Goal: Task Accomplishment & Management: Complete application form

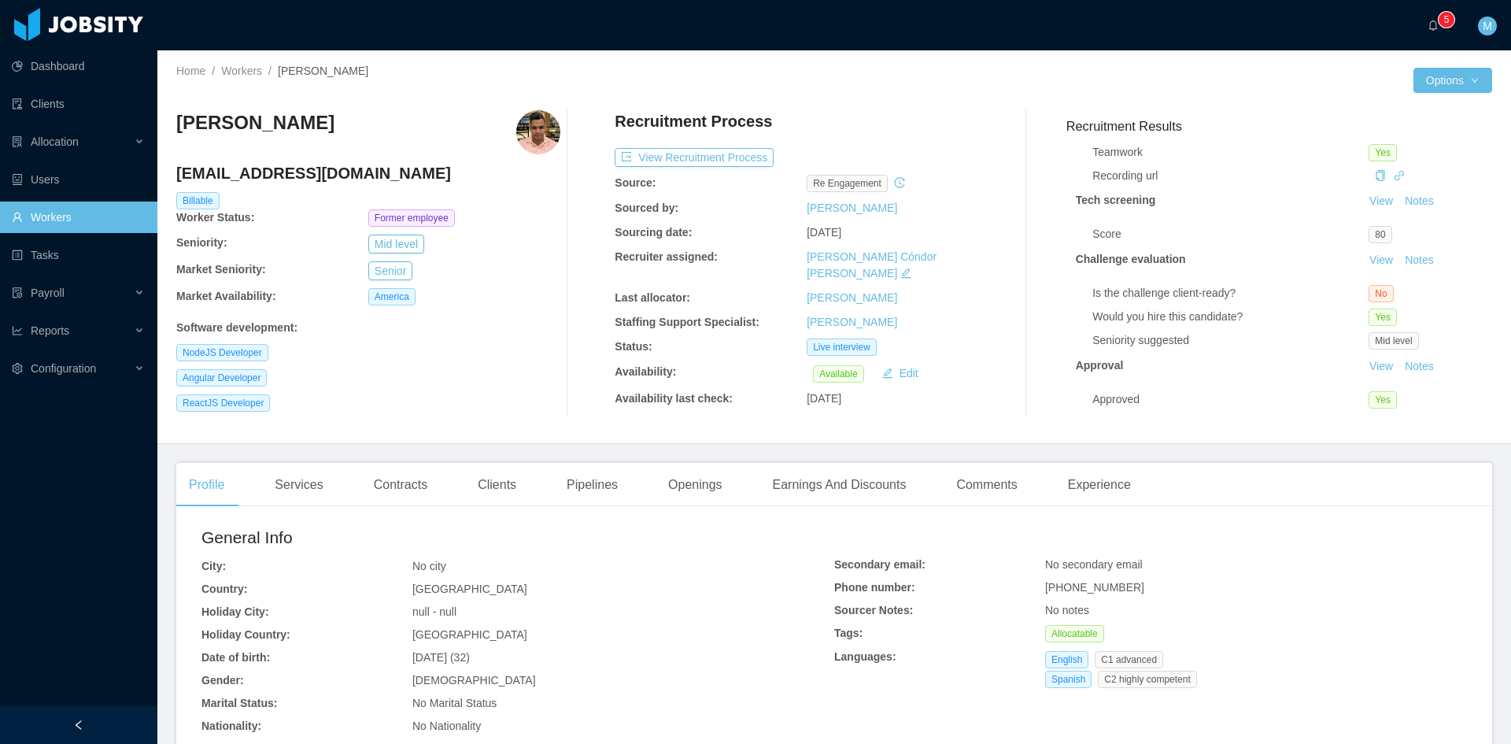
scroll to position [132, 0]
click at [723, 163] on button "View Recruitment Process" at bounding box center [694, 157] width 159 height 19
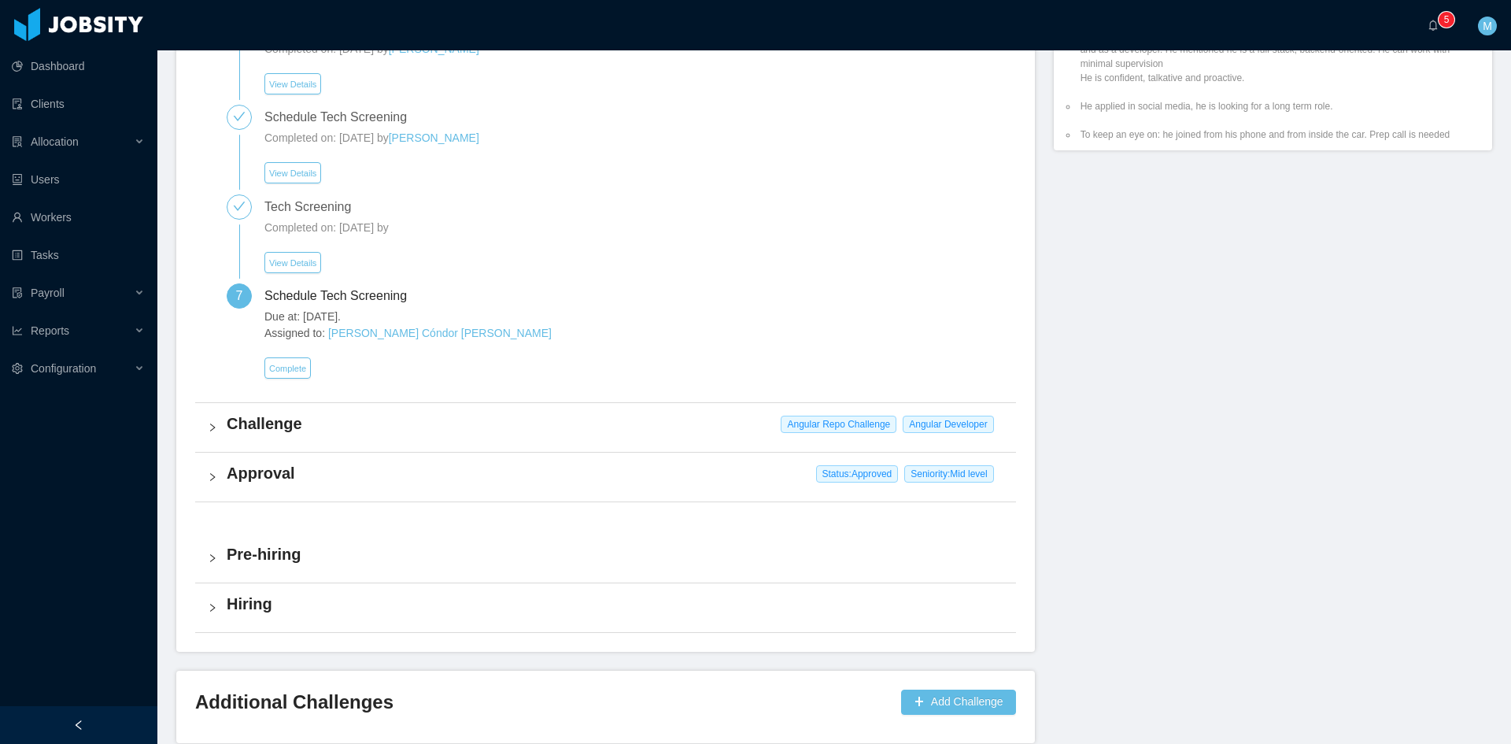
scroll to position [991, 0]
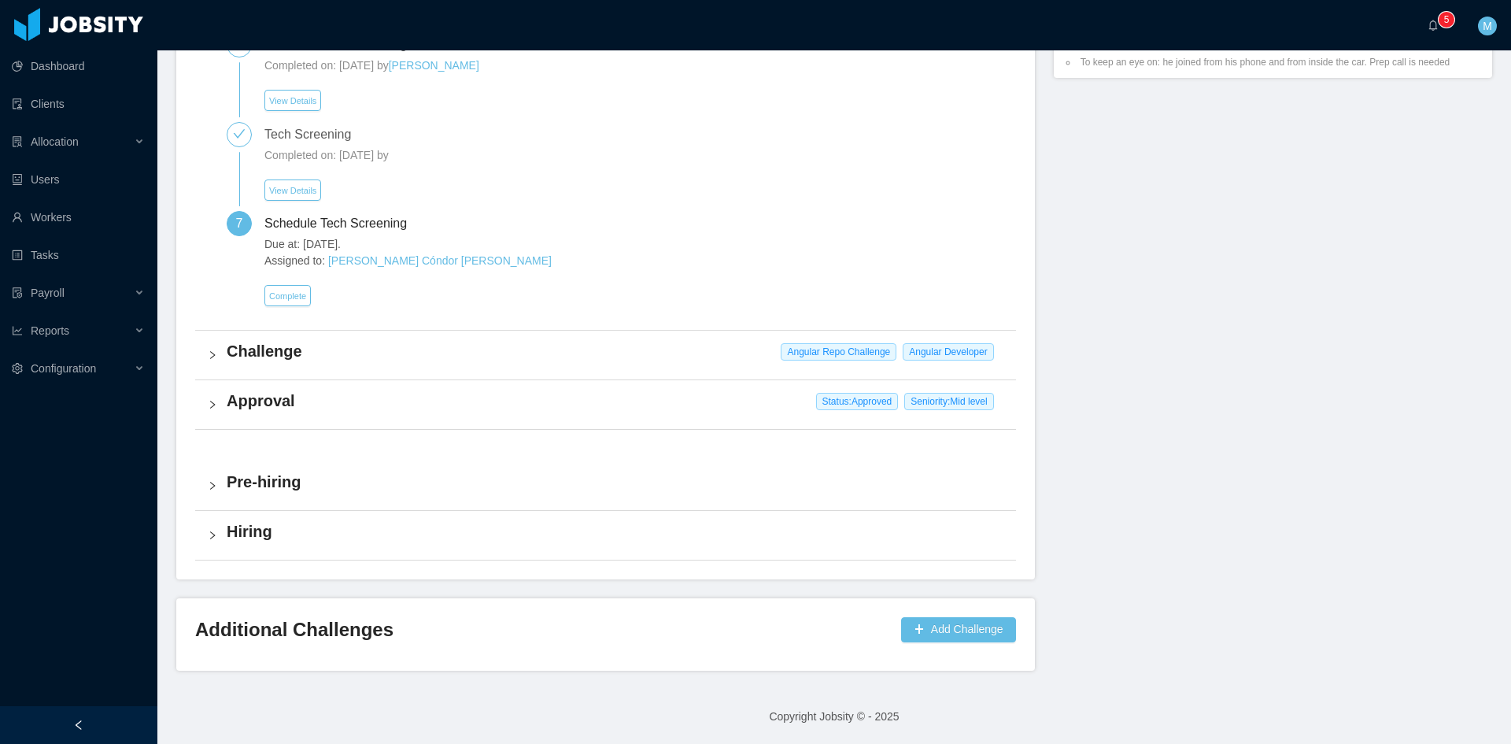
click at [206, 407] on div "Approval Status: Approved Seniority: Mid level" at bounding box center [605, 404] width 821 height 49
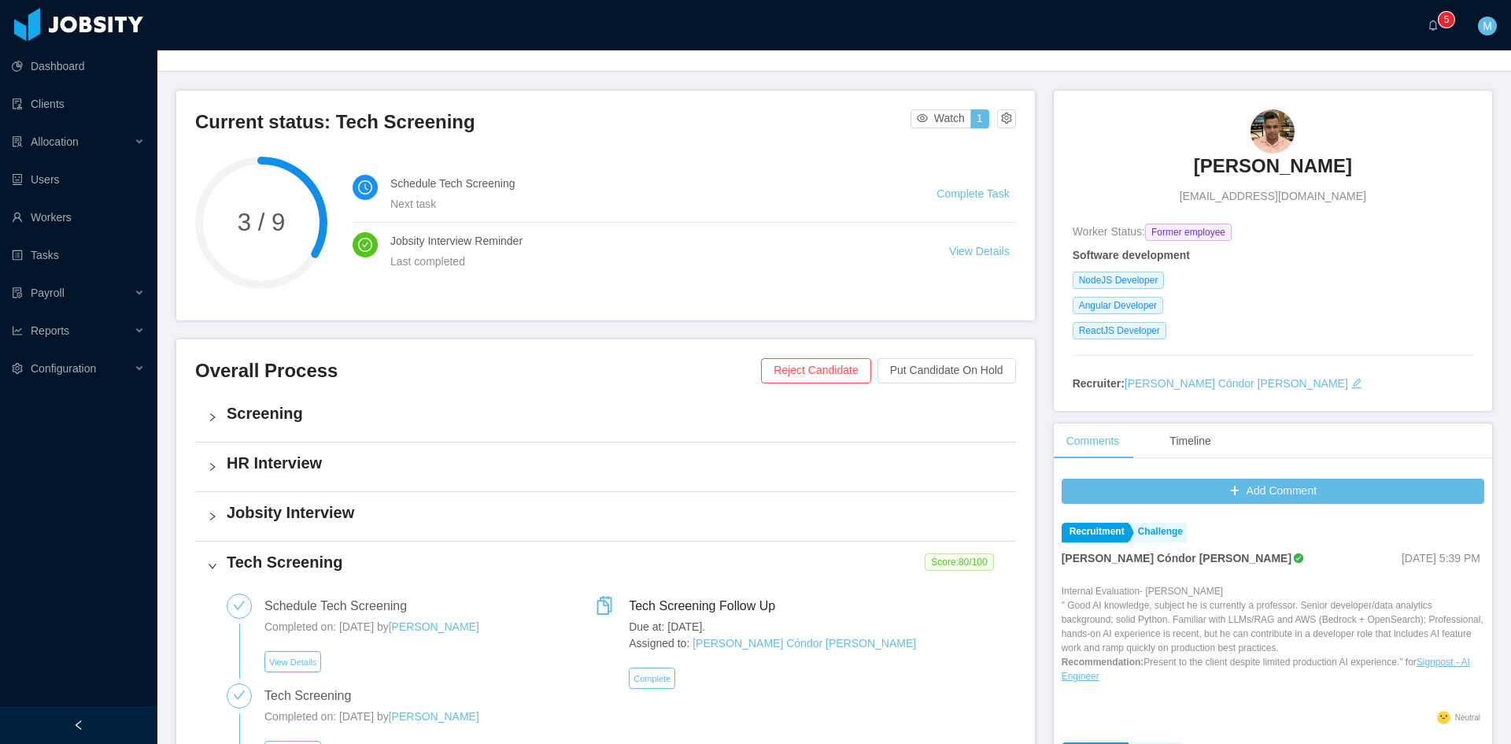
scroll to position [0, 0]
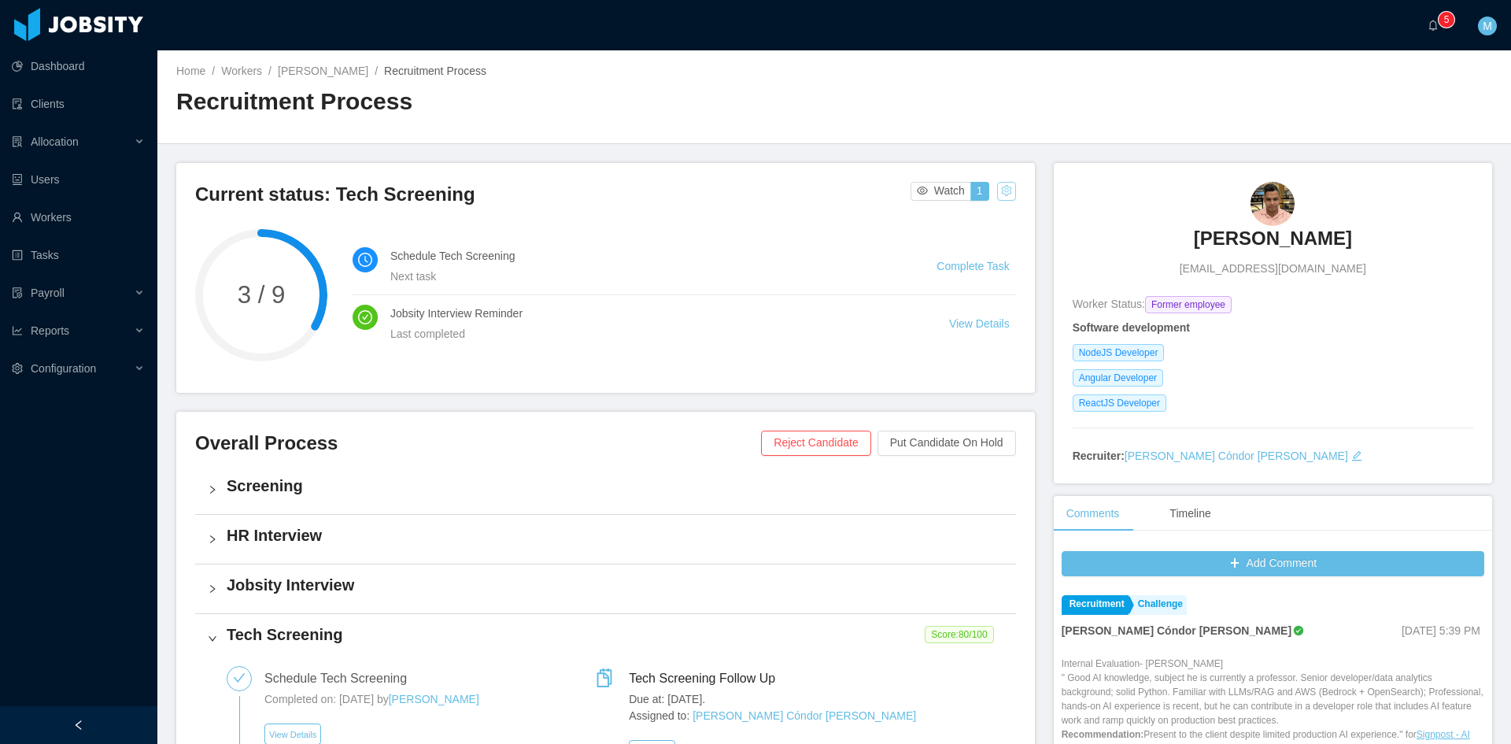
click at [997, 194] on button "button" at bounding box center [1006, 191] width 19 height 19
click at [973, 235] on div "Change status" at bounding box center [964, 240] width 71 height 17
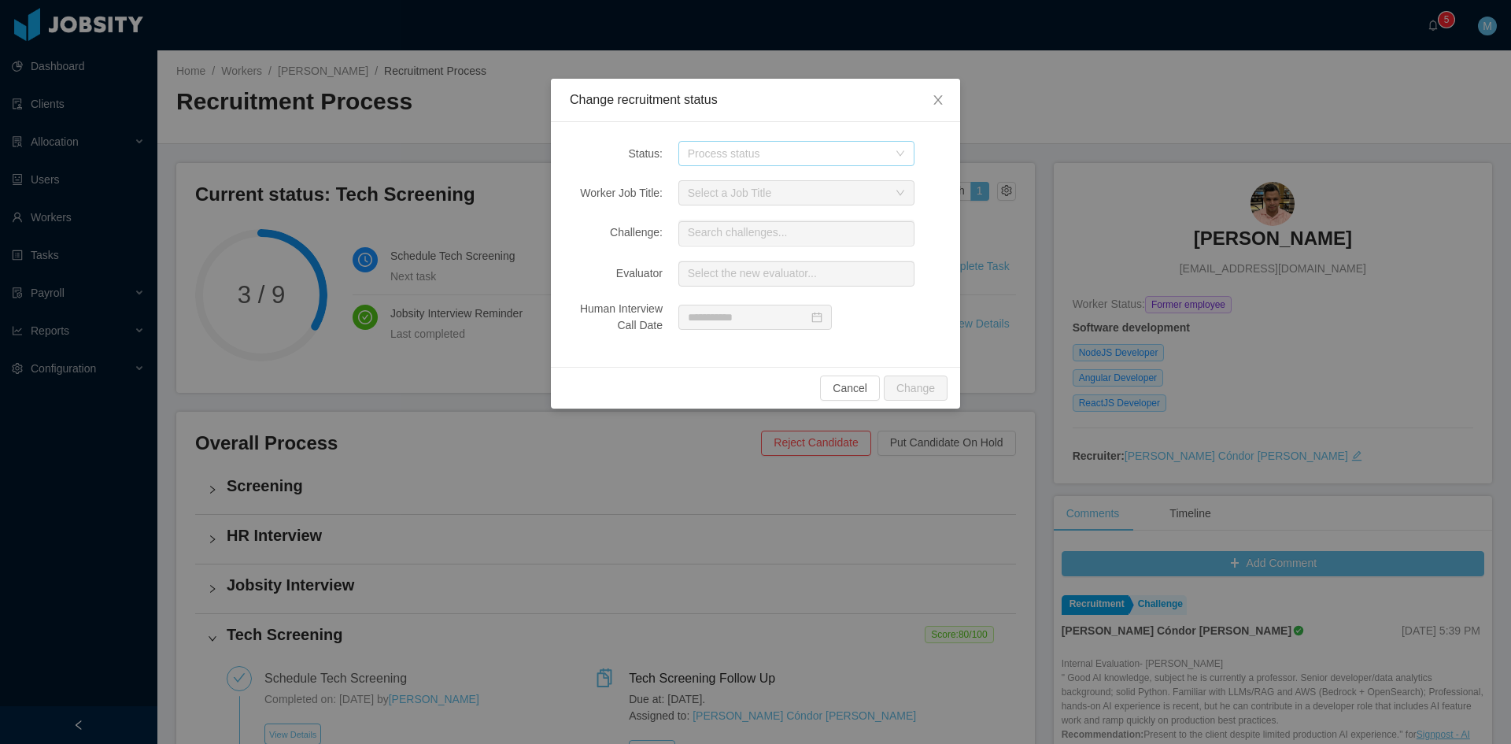
click at [776, 160] on div "Process status" at bounding box center [788, 154] width 200 height 16
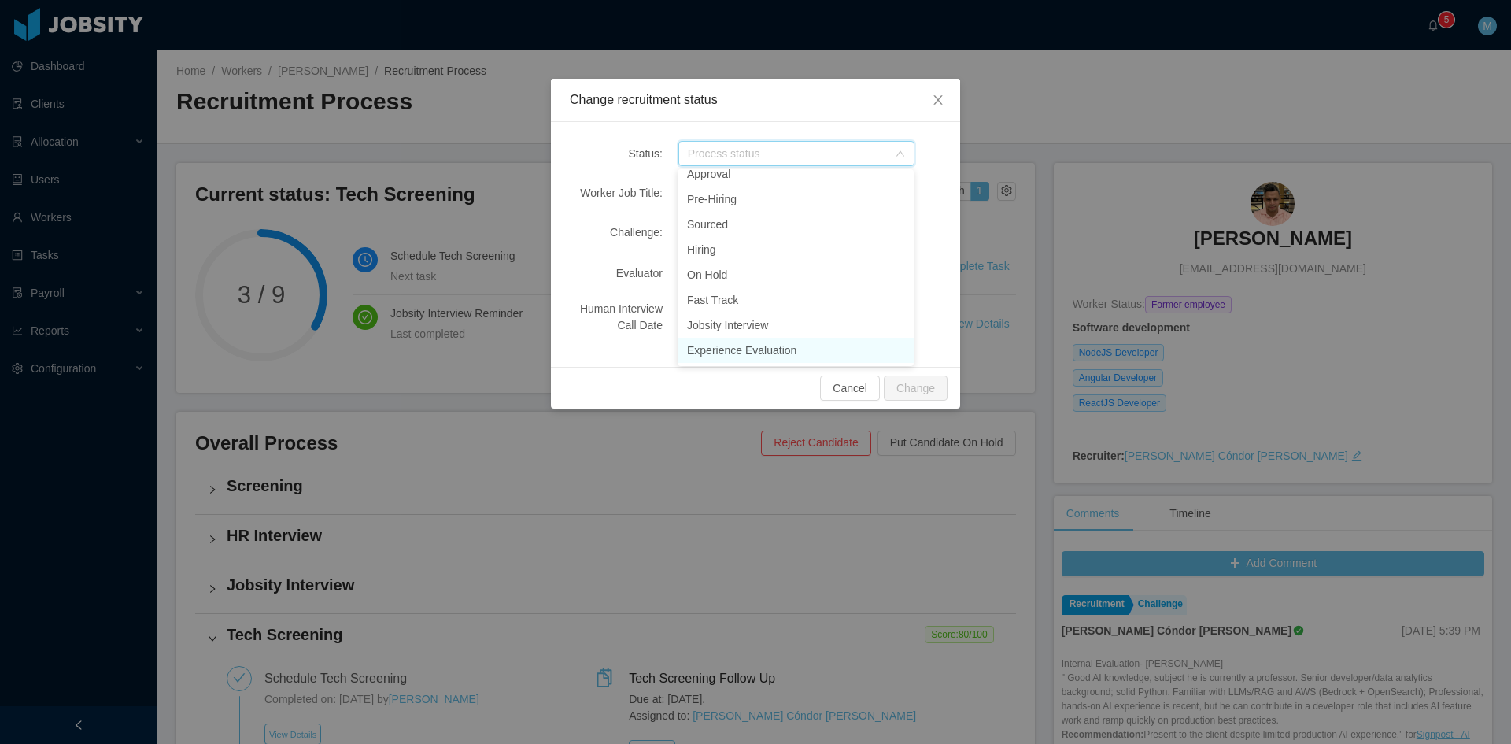
click at [800, 349] on li "Experience Evaluation" at bounding box center [796, 350] width 236 height 25
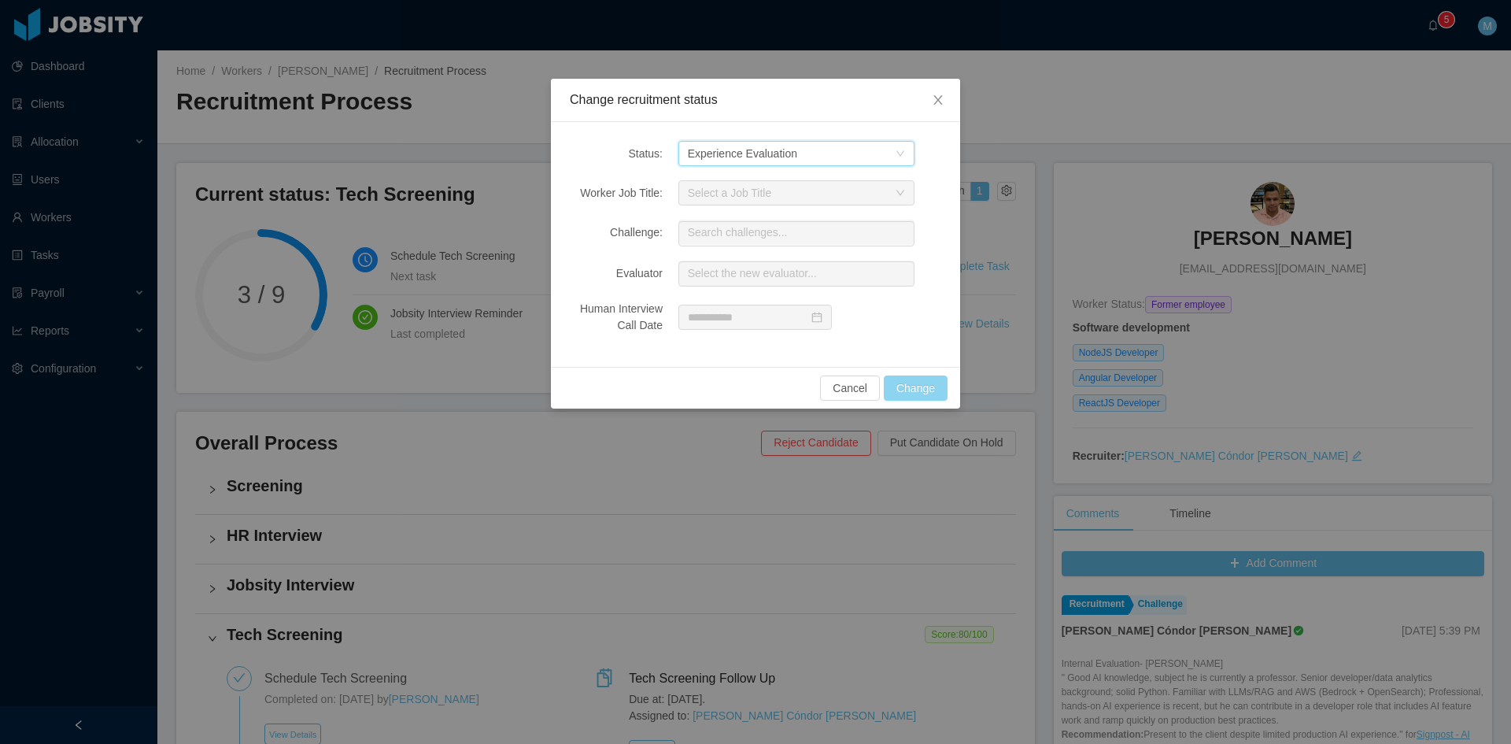
click at [903, 379] on button "Change" at bounding box center [916, 387] width 64 height 25
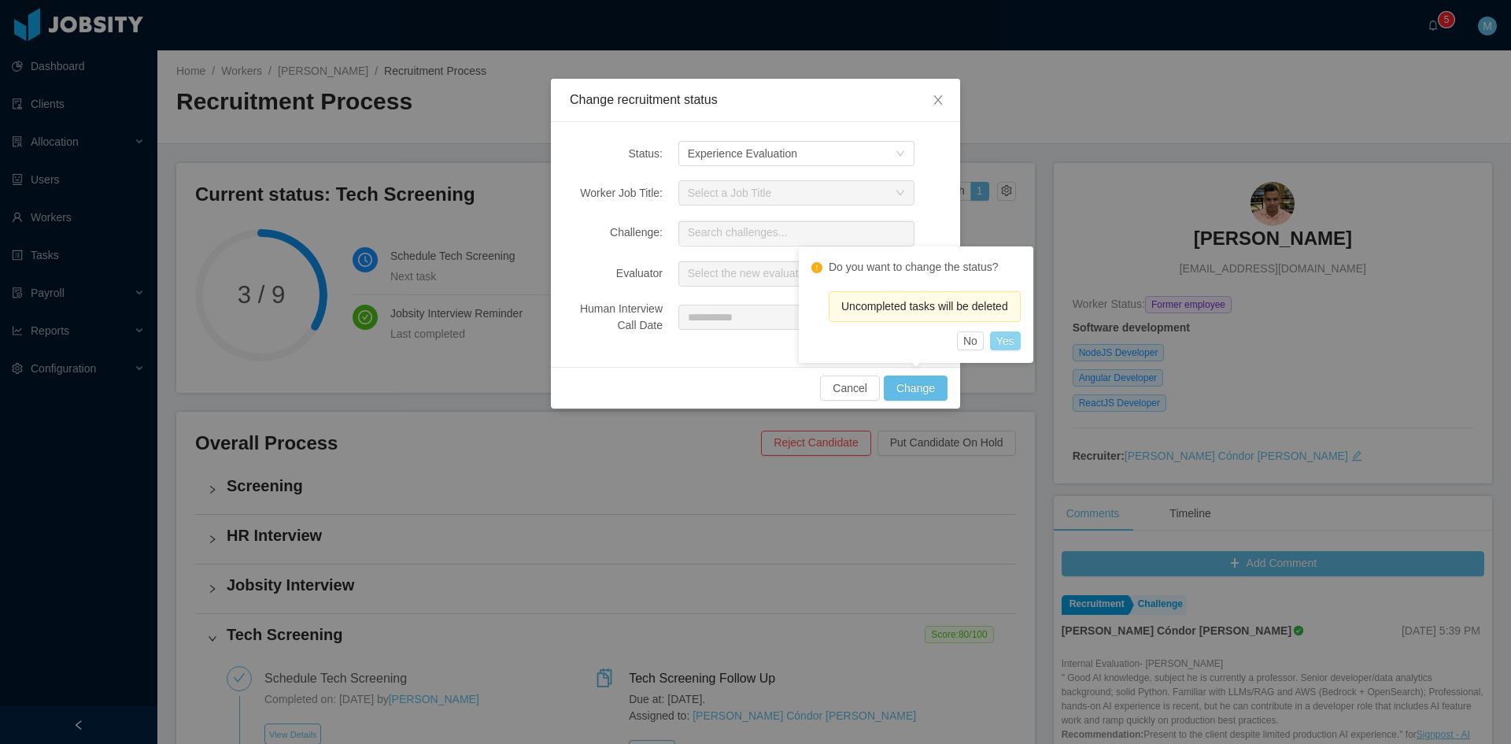
click at [1003, 336] on button "Yes" at bounding box center [1005, 340] width 31 height 19
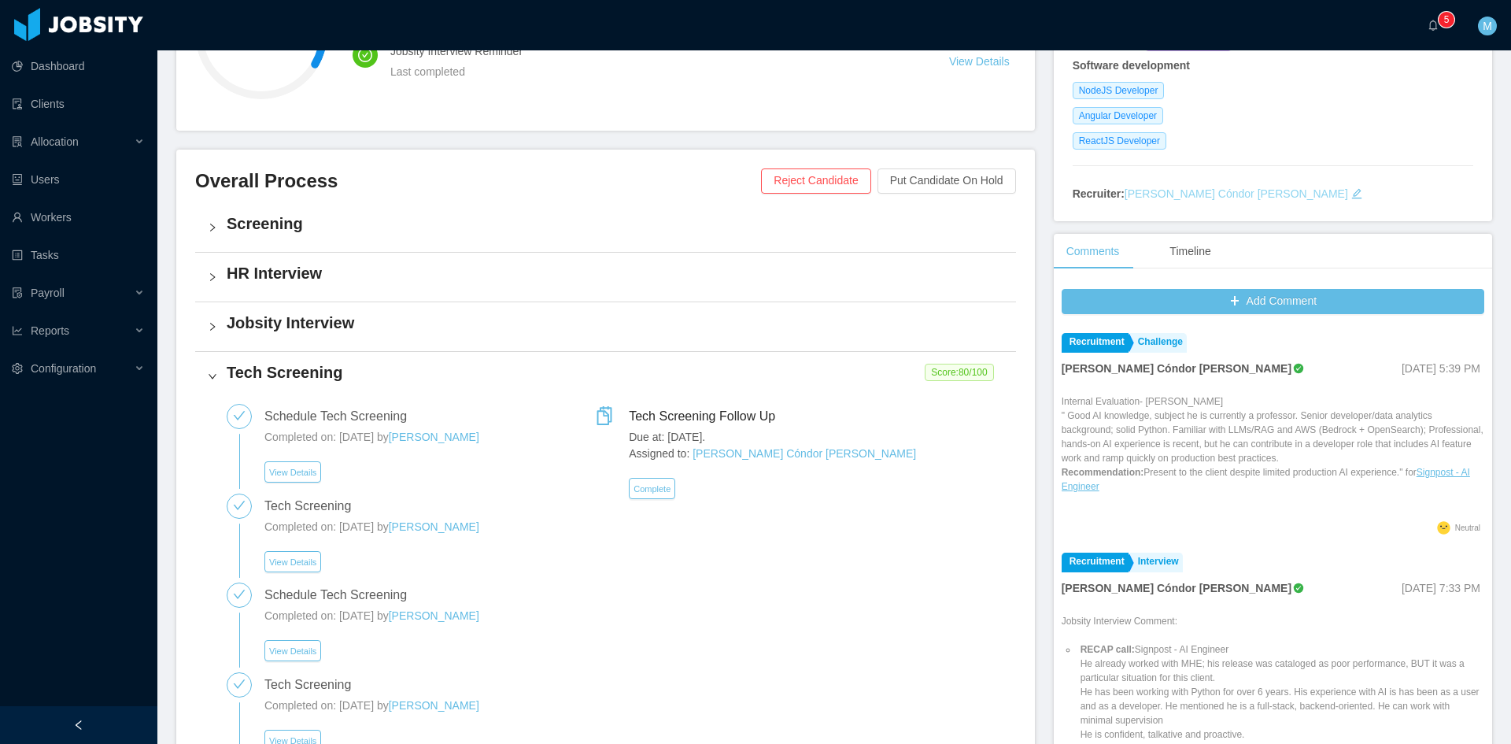
scroll to position [393, 0]
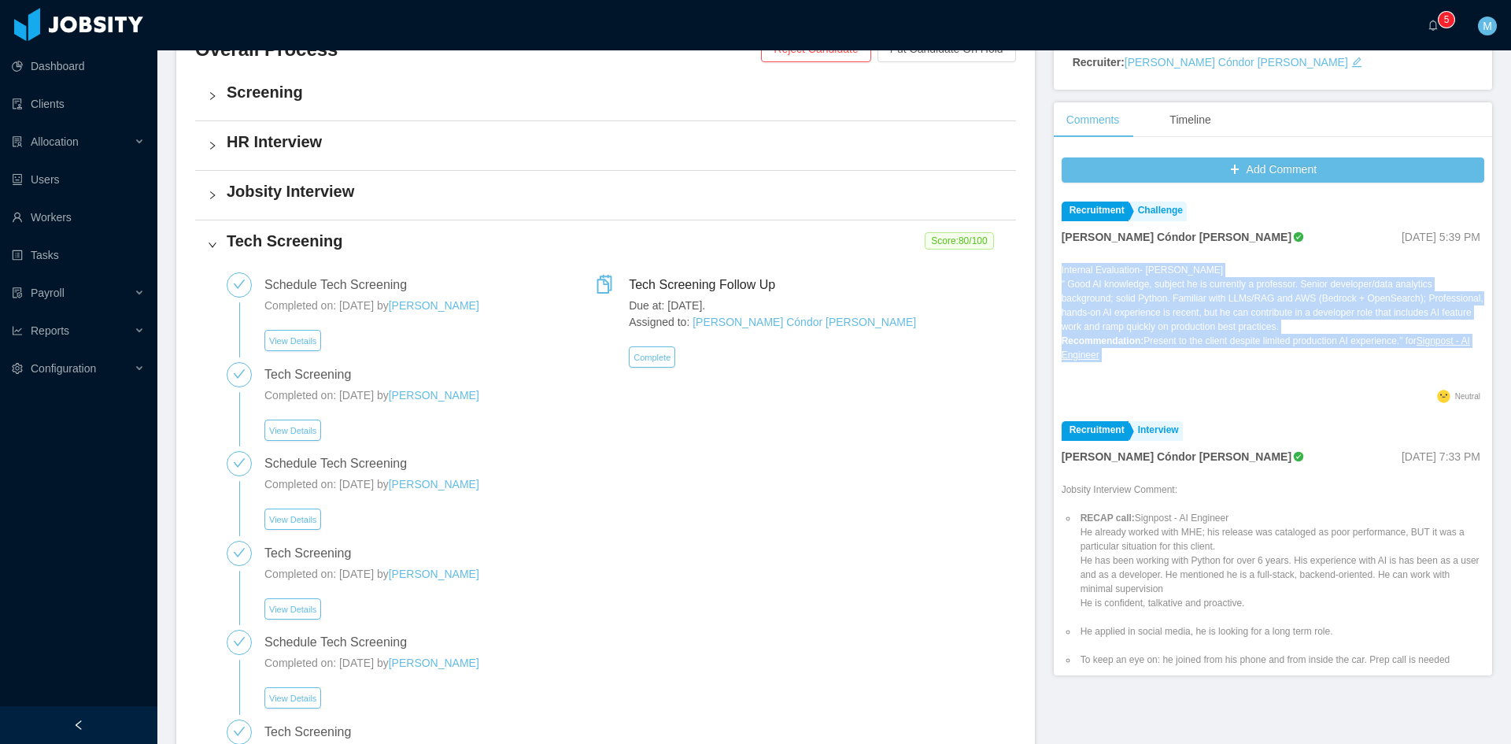
drag, startPoint x: 1115, startPoint y: 359, endPoint x: 1049, endPoint y: 269, distance: 111.4
click at [1054, 269] on div "Add Comment Recruitment Challenge Paola Cóndor Andrade Oct 2nd, 2025 5:39 PM In…" at bounding box center [1273, 413] width 438 height 526
copy p "Internal Evaluation- Paulo Costa " Good AI knowledge, subject he is currently a…"
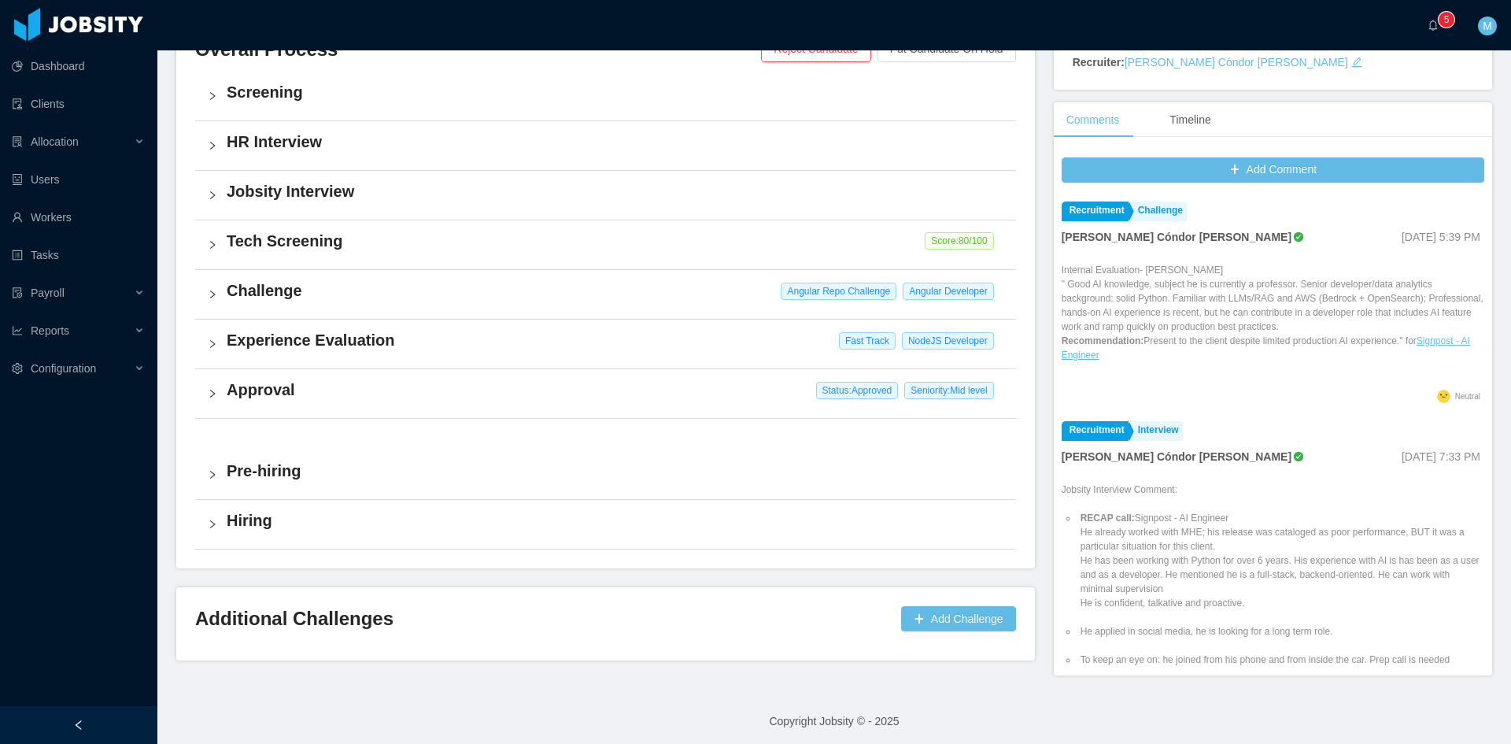
click at [222, 382] on div "Approval Status: Approved Seniority: Mid level" at bounding box center [605, 393] width 821 height 49
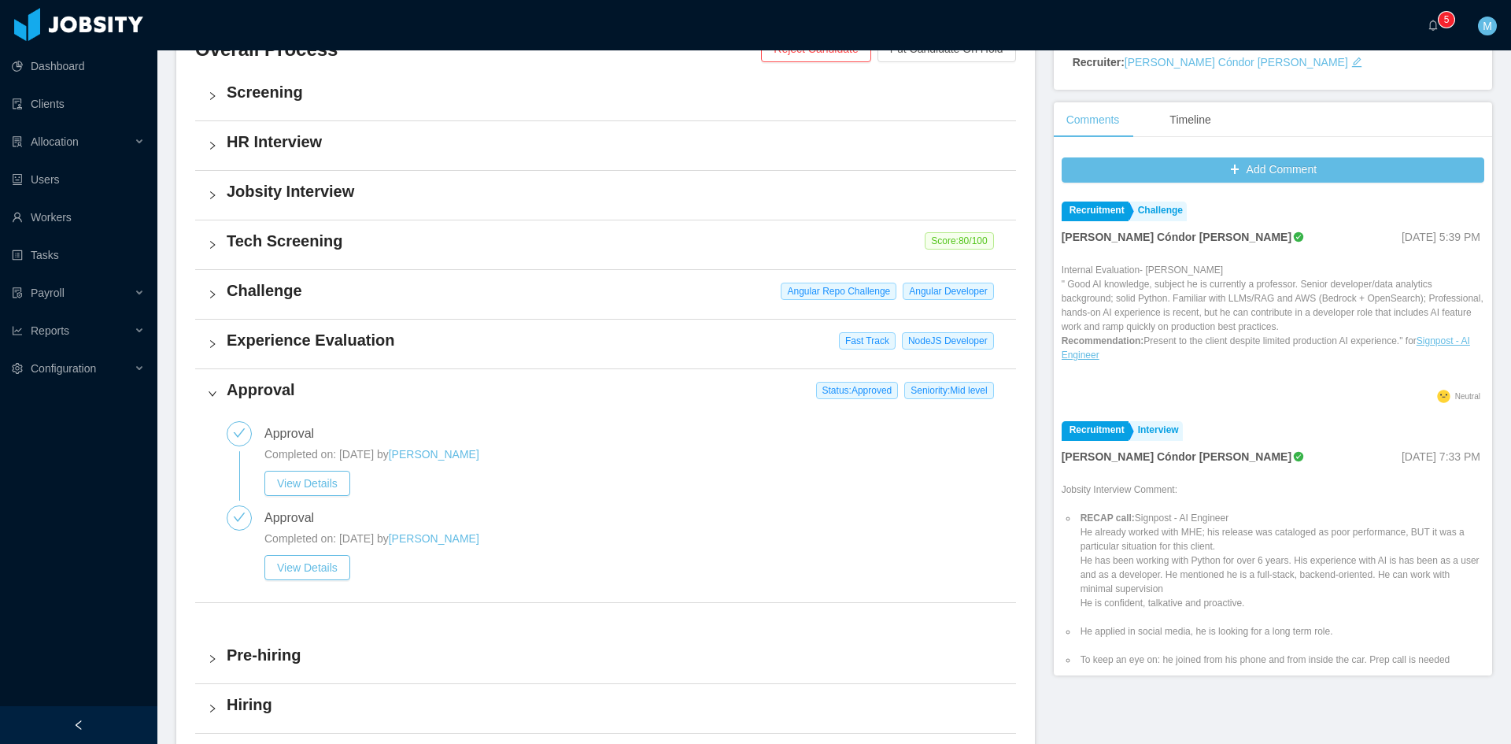
click at [220, 382] on div "Approval Status: Approved Seniority: Mid level" at bounding box center [605, 393] width 821 height 49
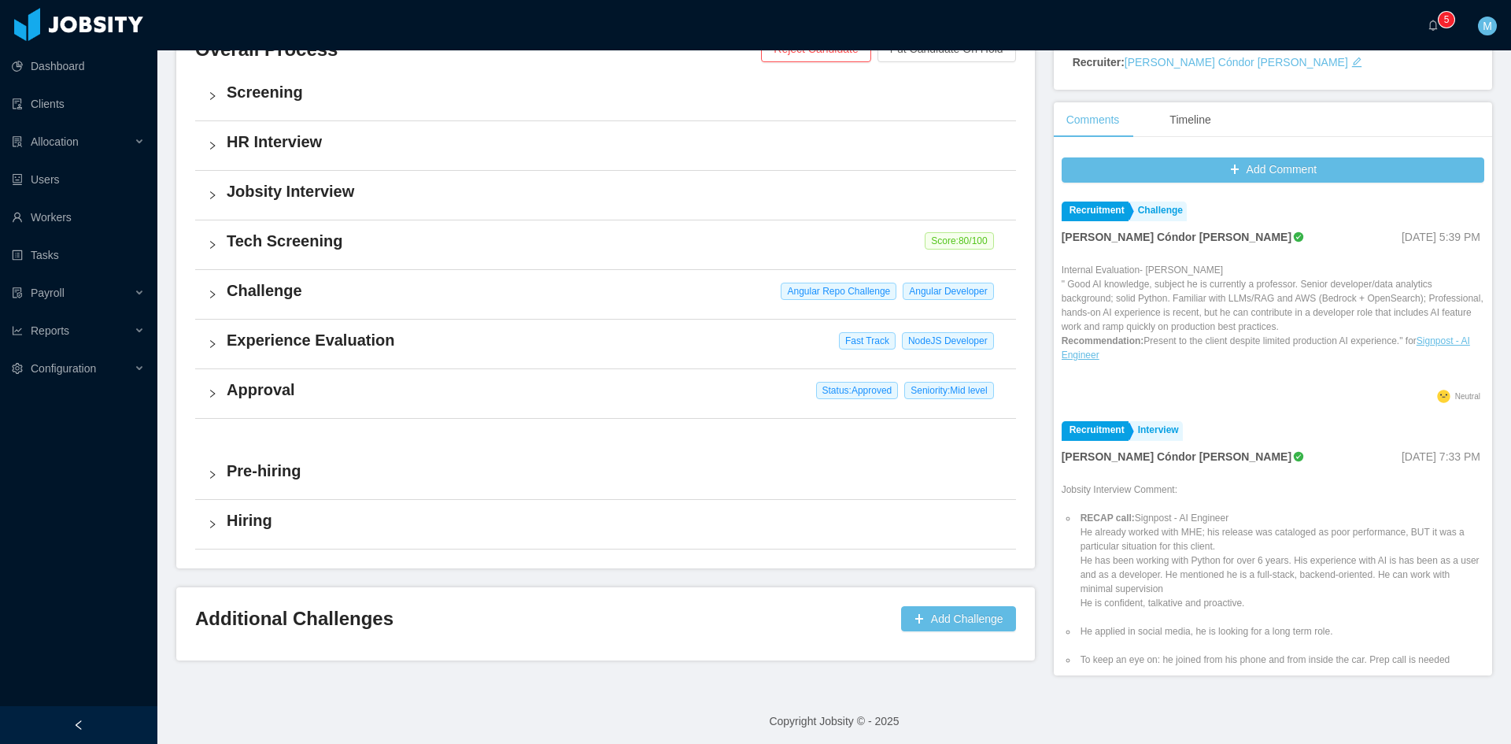
click at [209, 337] on div "Experience Evaluation Fast Track NodeJS Developer" at bounding box center [605, 344] width 821 height 49
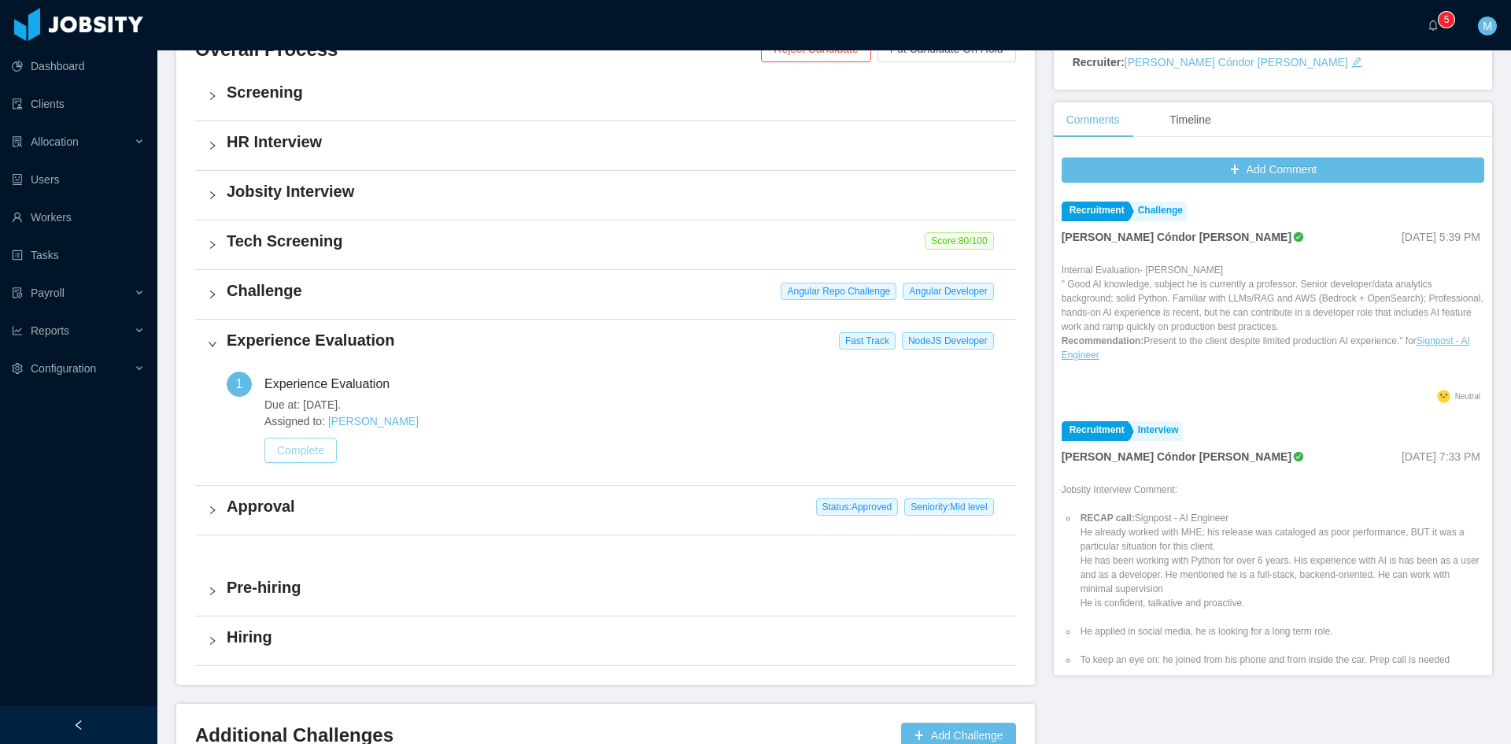
click at [313, 453] on button "Complete" at bounding box center [300, 450] width 72 height 25
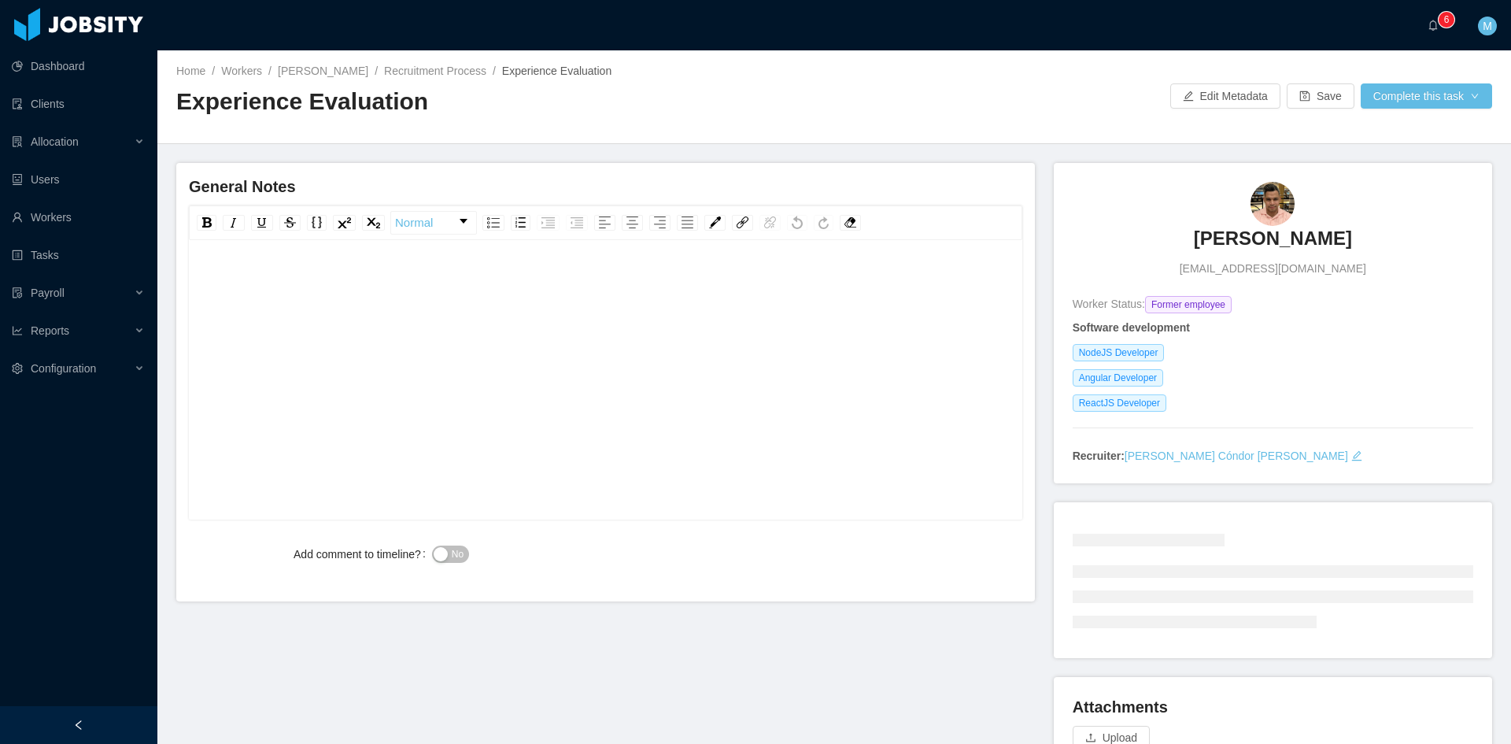
click at [389, 364] on div "rdw-editor" at bounding box center [605, 404] width 809 height 275
paste div "rdw-editor"
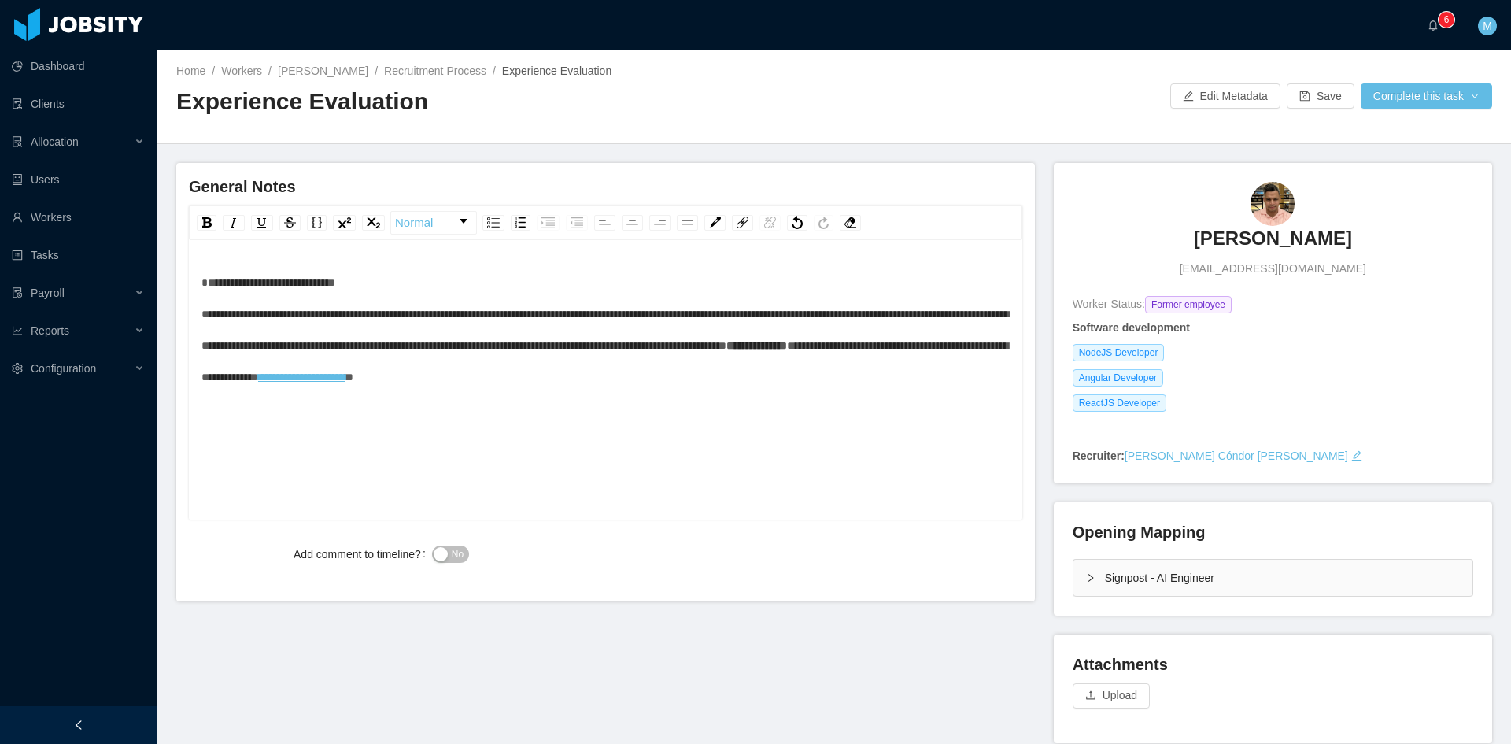
click at [386, 294] on div "**********" at bounding box center [605, 330] width 809 height 126
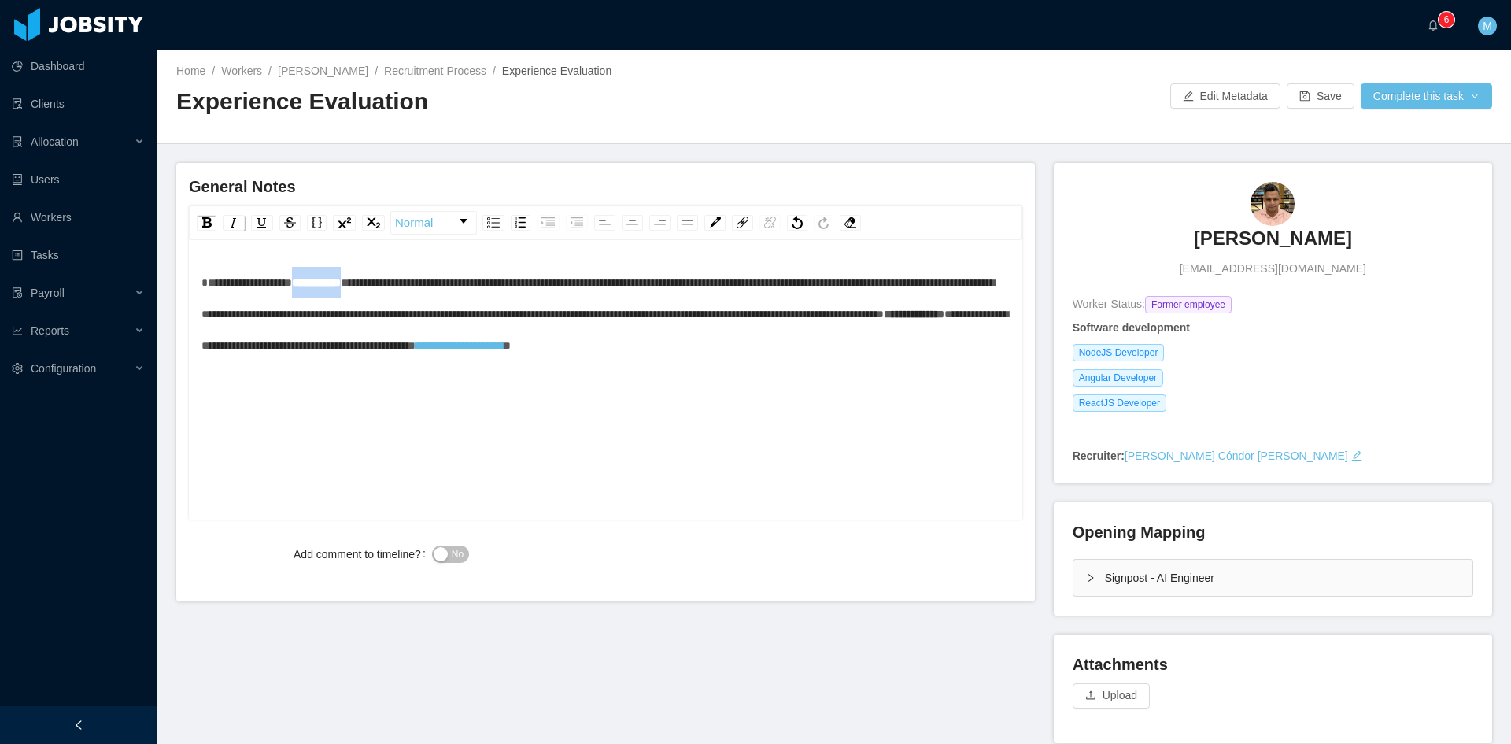
click at [238, 220] on img "rdw-inline-control" at bounding box center [233, 222] width 13 height 13
click at [547, 344] on div "**********" at bounding box center [605, 314] width 809 height 94
click at [558, 361] on div "**********" at bounding box center [605, 314] width 809 height 94
click at [461, 549] on span "No" at bounding box center [458, 554] width 12 height 16
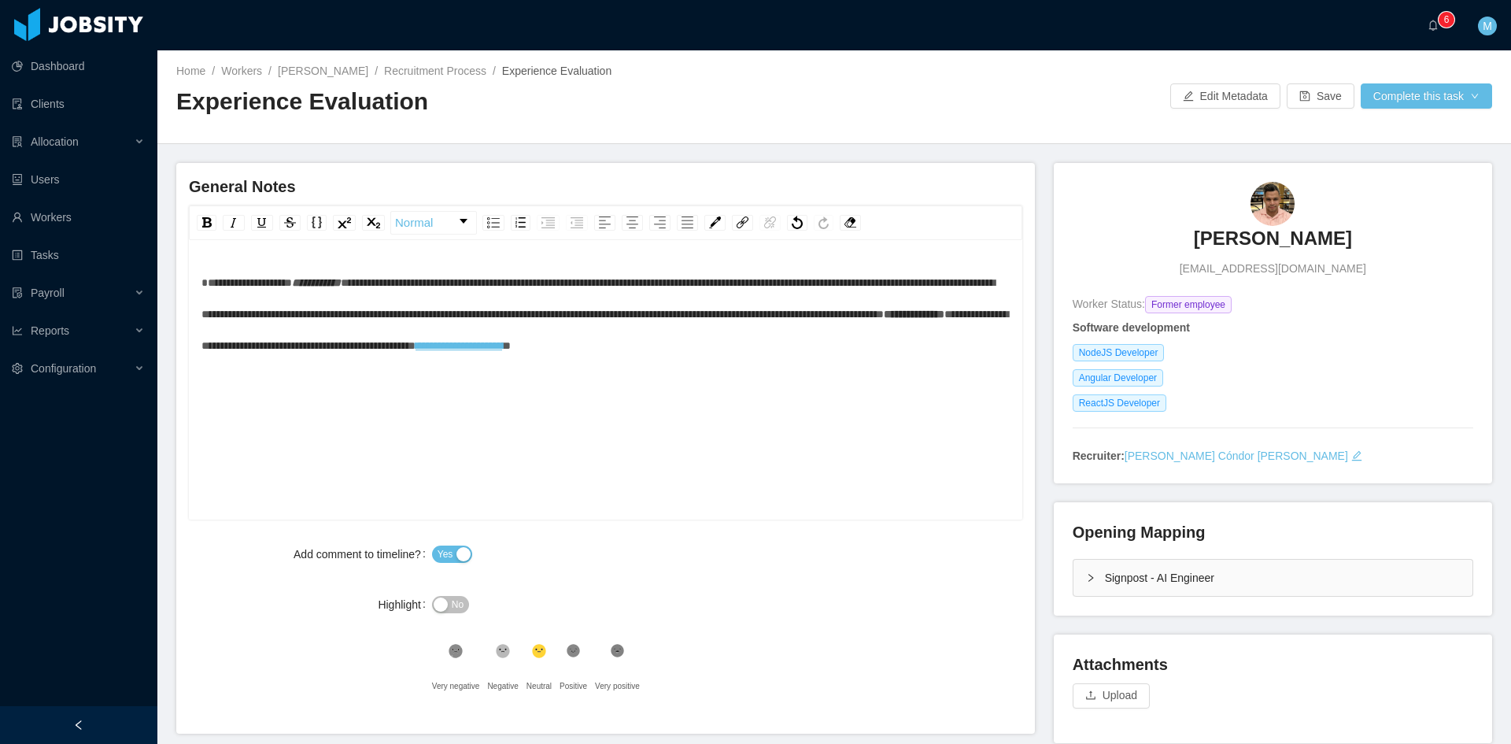
click at [206, 286] on span "**********" at bounding box center [246, 282] width 91 height 11
click at [598, 402] on div "rdw-editor" at bounding box center [605, 387] width 809 height 31
click at [479, 381] on div "rdw-editor" at bounding box center [605, 387] width 809 height 31
click at [770, 407] on div "**********" at bounding box center [605, 404] width 809 height 275
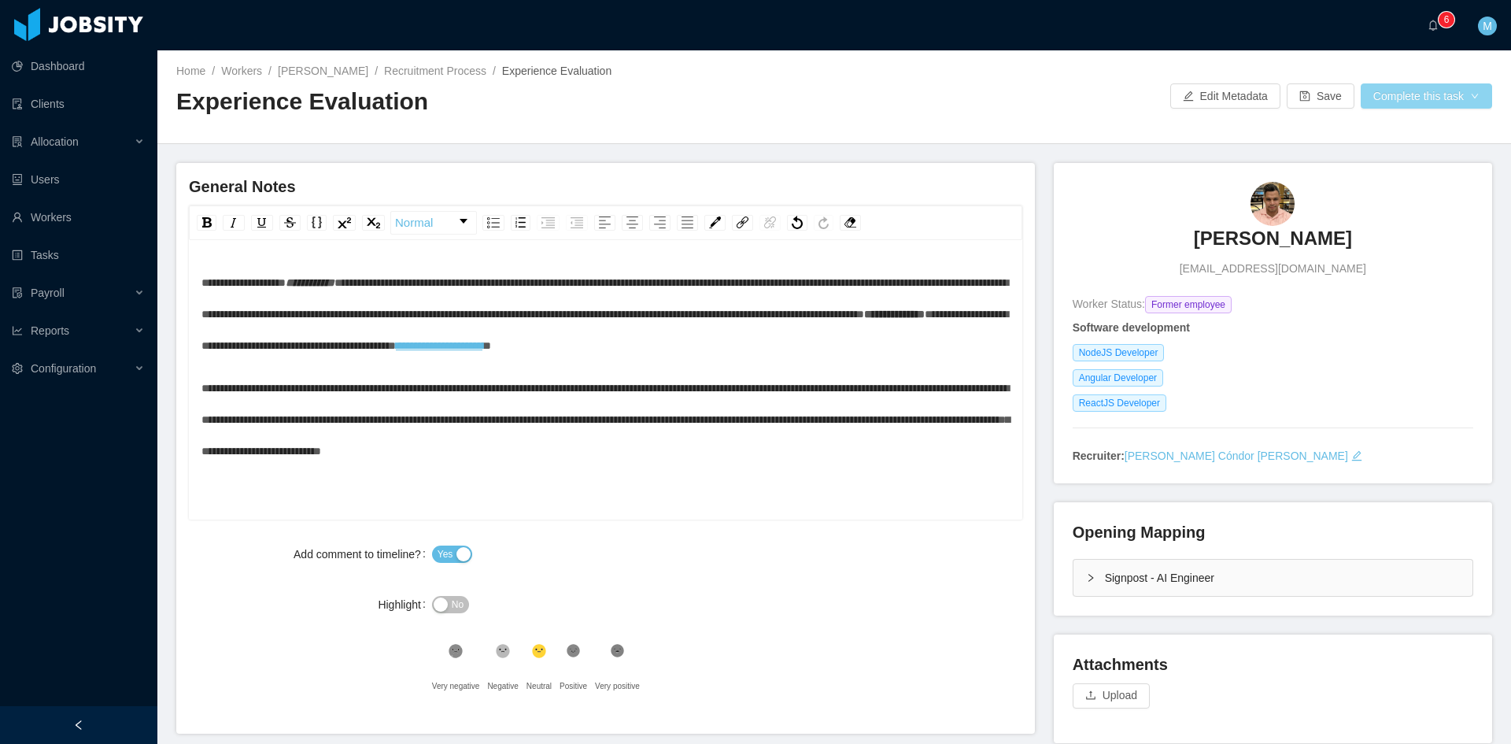
click at [1448, 97] on button "Complete this task" at bounding box center [1426, 95] width 131 height 25
click at [1436, 131] on button "Save Evaluation" at bounding box center [1416, 131] width 122 height 25
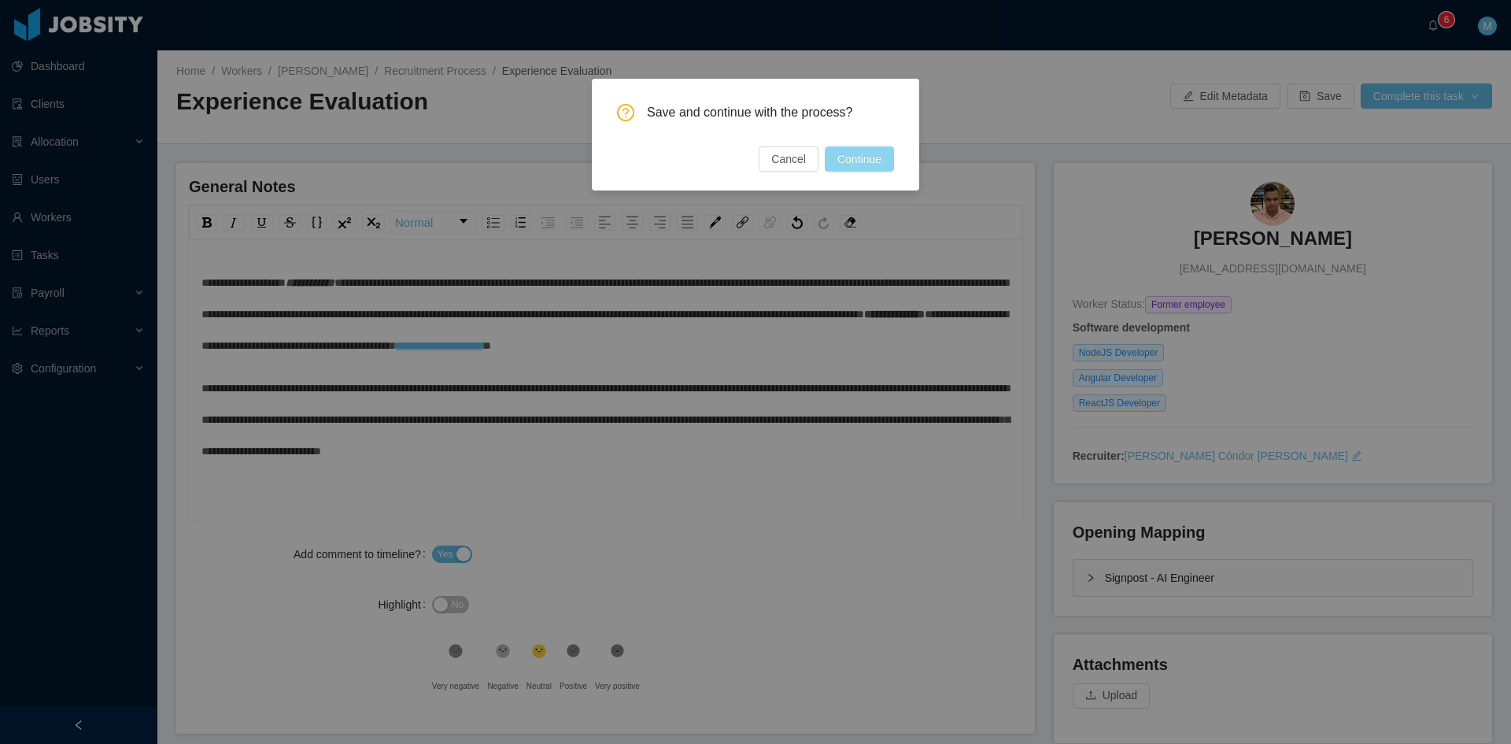
click at [876, 159] on button "Continue" at bounding box center [859, 158] width 69 height 25
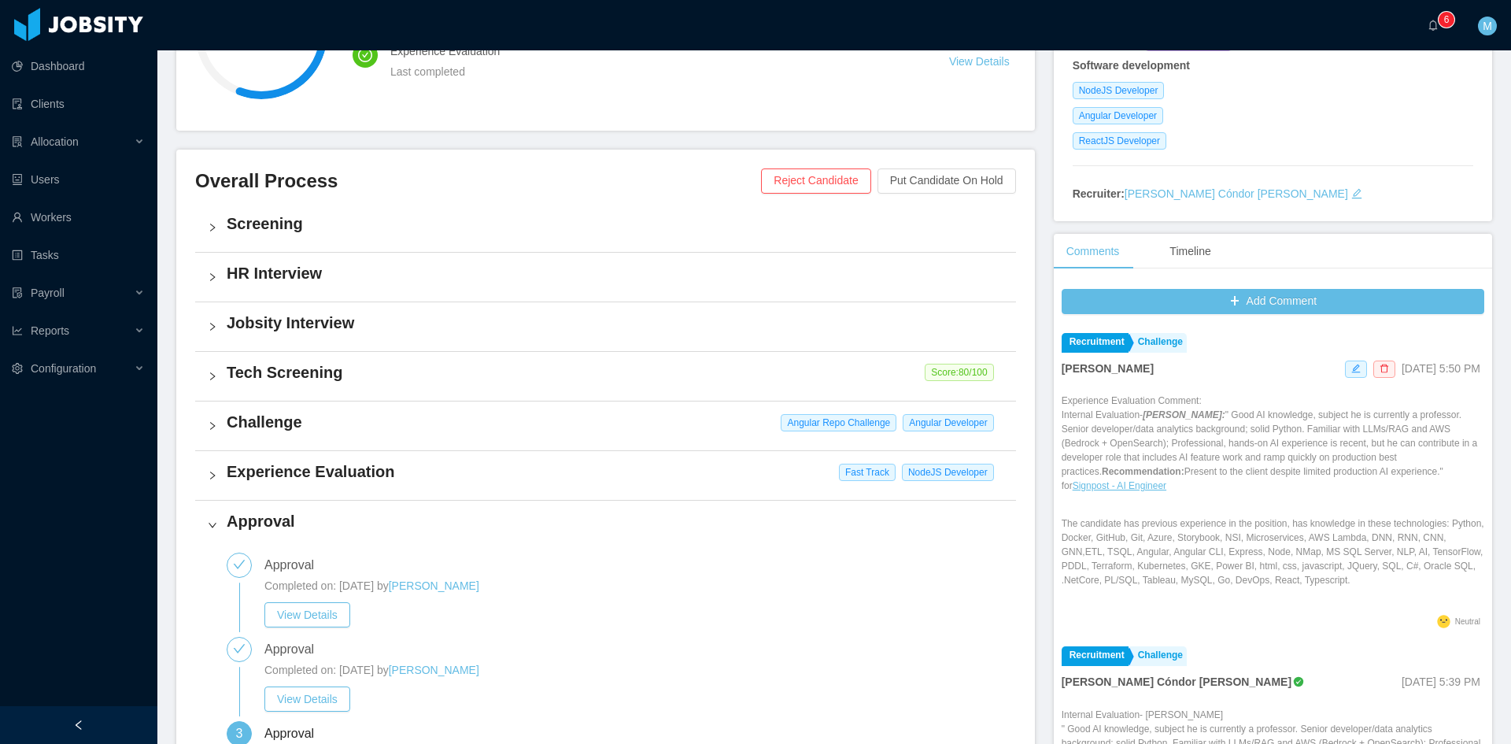
scroll to position [656, 0]
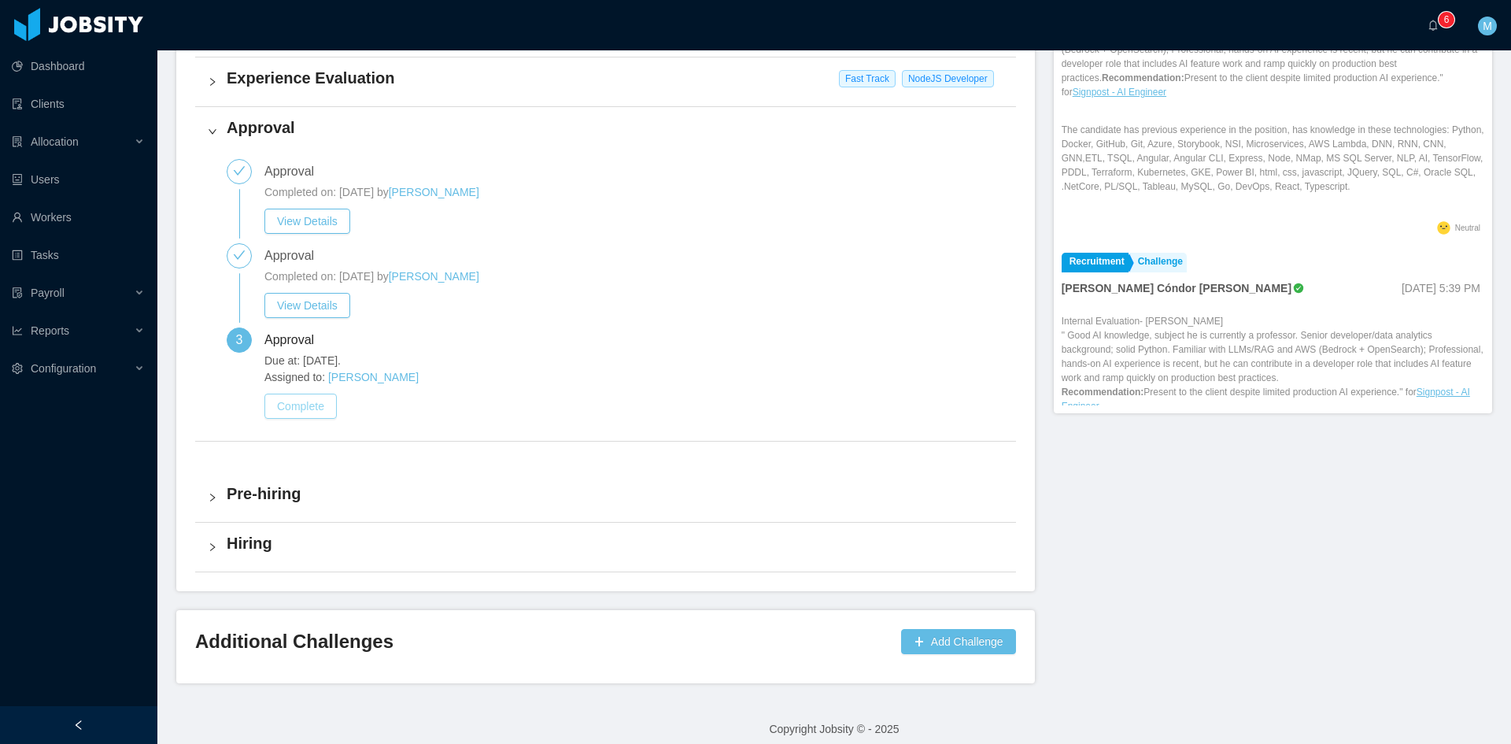
click at [312, 413] on button "Complete" at bounding box center [300, 405] width 72 height 25
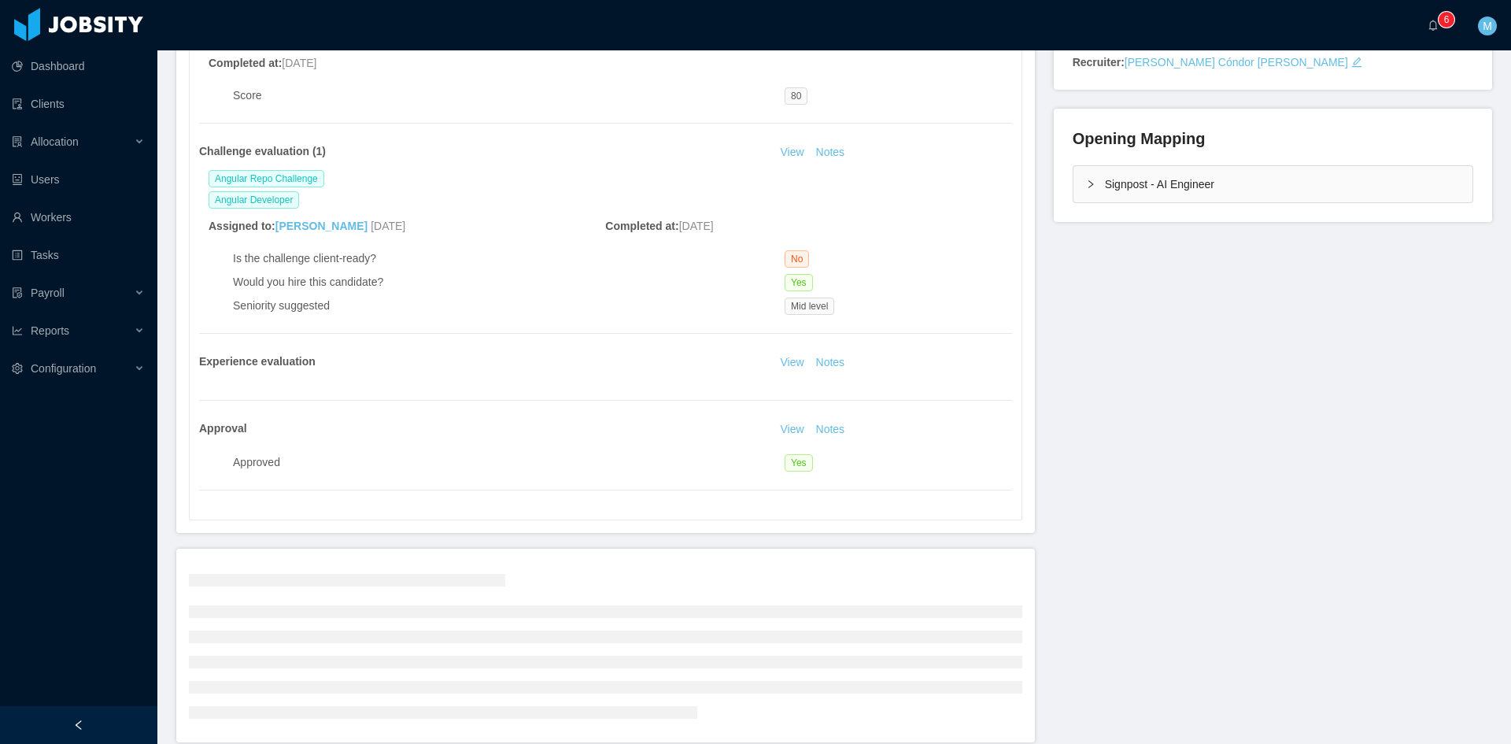
scroll to position [465, 0]
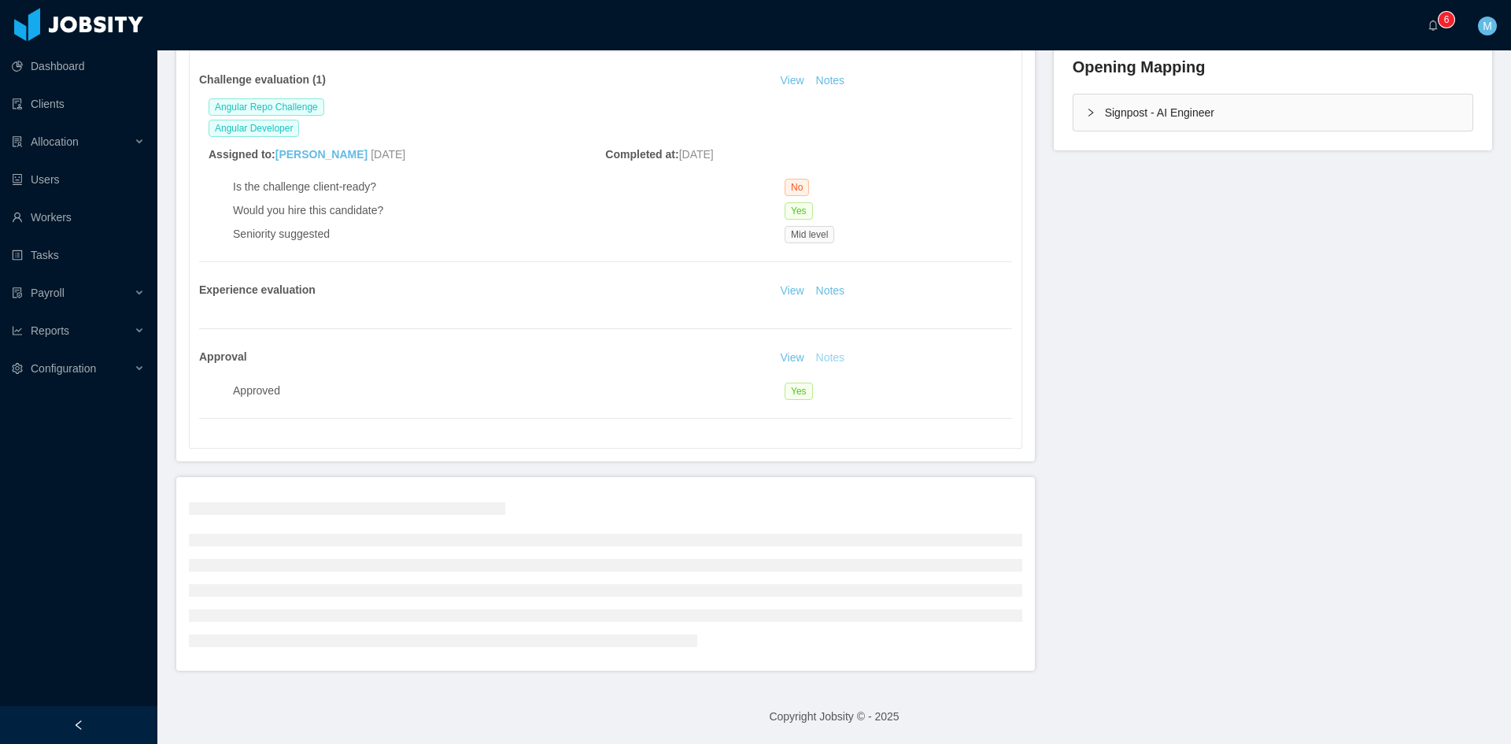
click at [815, 355] on button "Notes" at bounding box center [831, 358] width 42 height 19
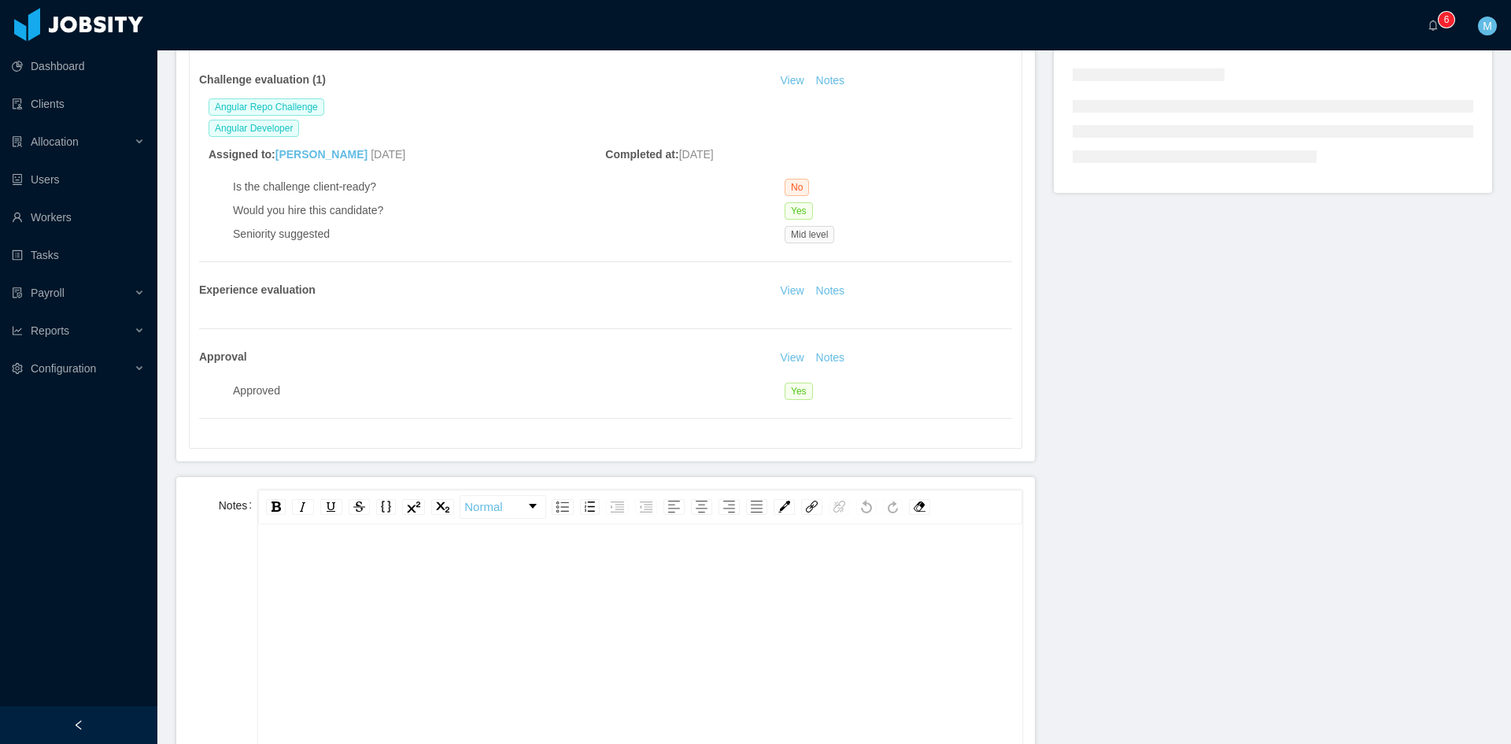
click at [504, 579] on div "rdw-editor" at bounding box center [640, 566] width 739 height 31
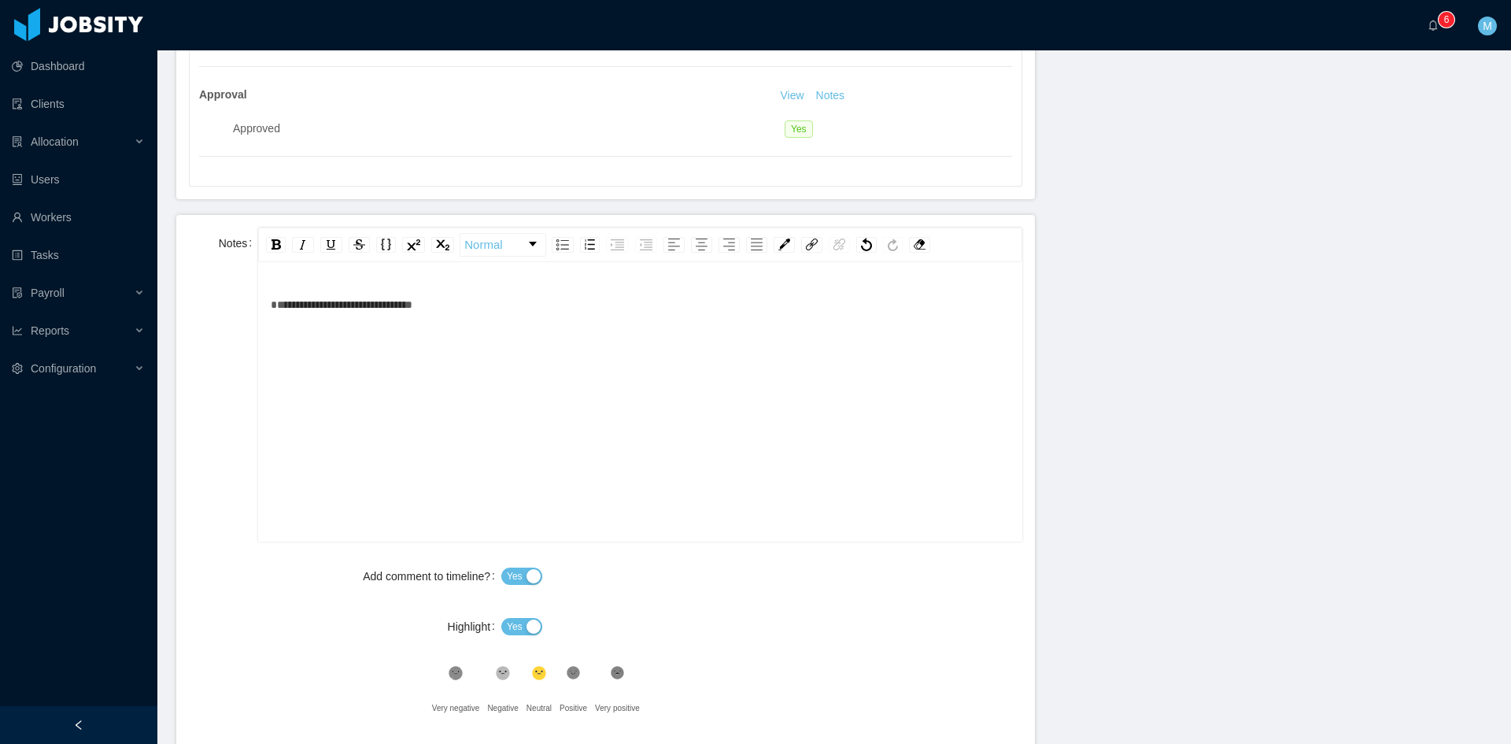
scroll to position [951, 0]
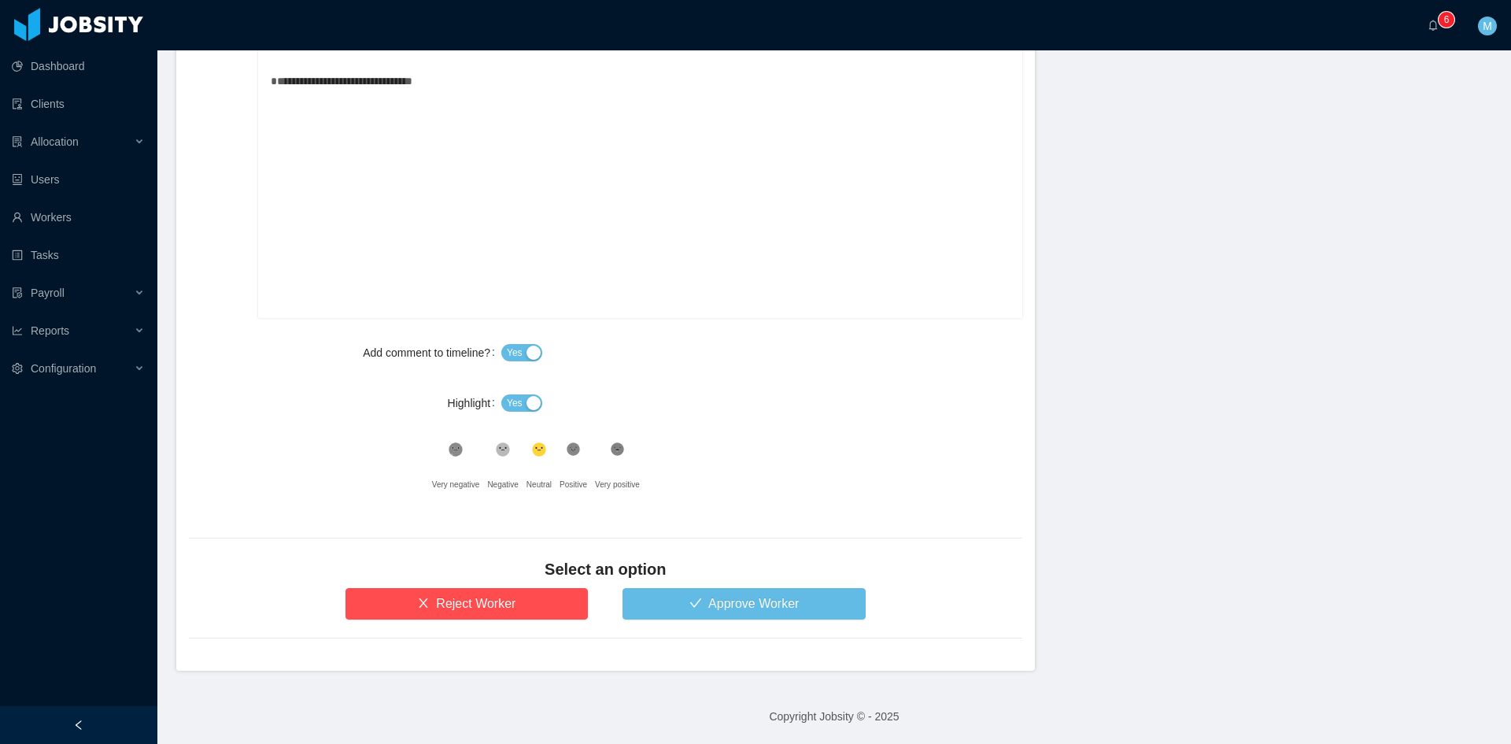
drag, startPoint x: 512, startPoint y: 387, endPoint x: 516, endPoint y: 407, distance: 20.1
click at [513, 390] on div "Yes" at bounding box center [761, 402] width 521 height 31
click at [516, 407] on span "Yes" at bounding box center [515, 403] width 16 height 16
click at [660, 577] on h4 "Select an option" at bounding box center [605, 569] width 833 height 22
click at [657, 598] on button "Approve Worker" at bounding box center [744, 603] width 243 height 31
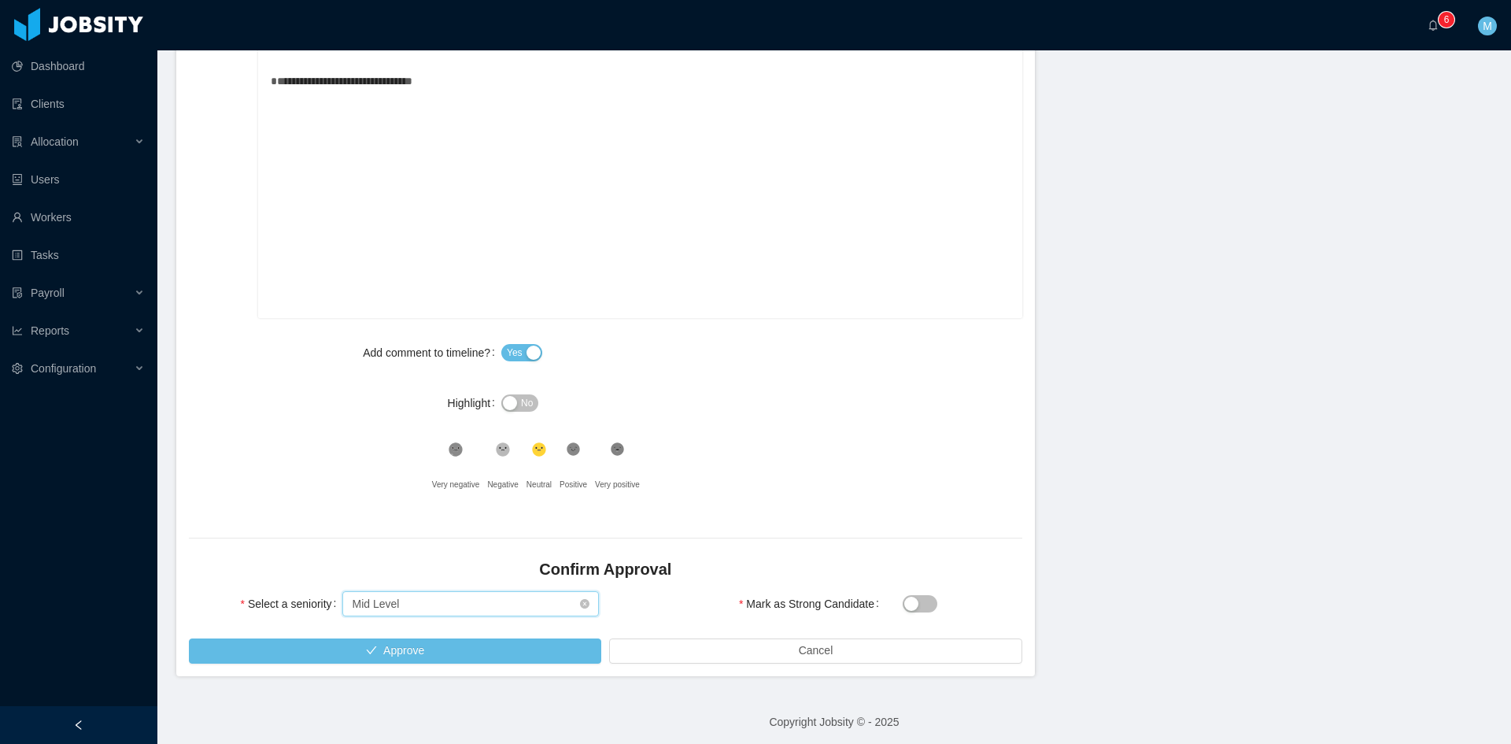
click at [438, 598] on div "Select seniority Mid Level" at bounding box center [465, 604] width 227 height 24
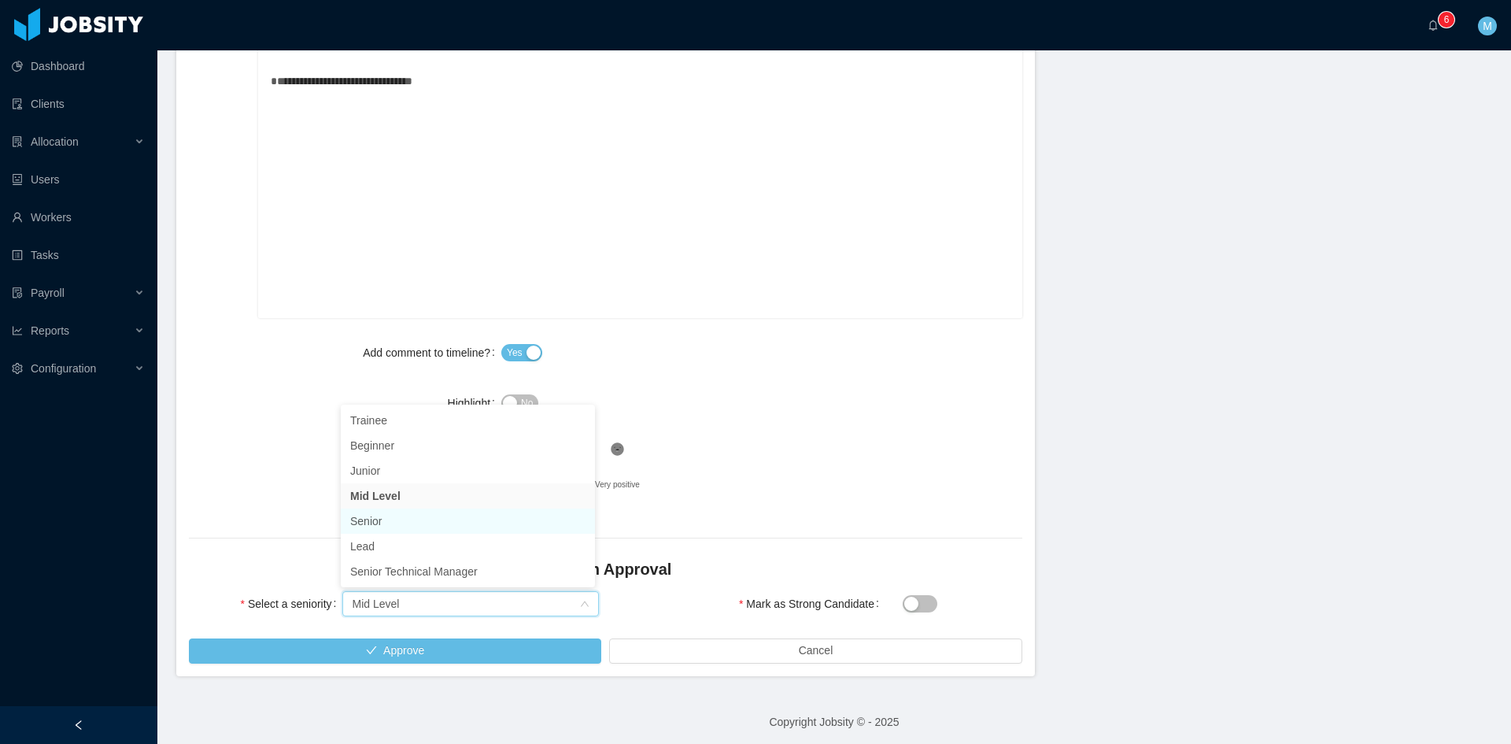
click at [390, 523] on li "Senior" at bounding box center [468, 520] width 254 height 25
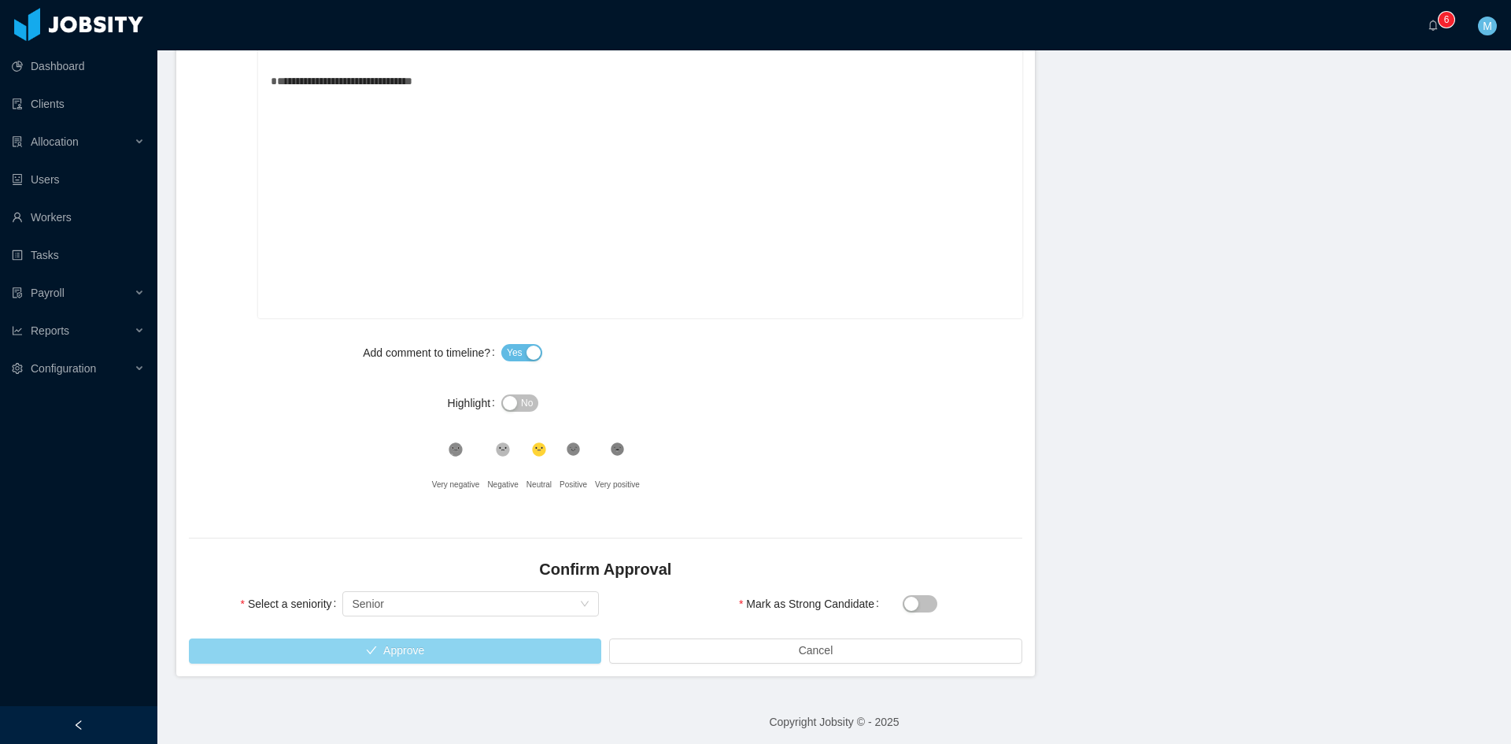
click at [440, 648] on button "Approve" at bounding box center [395, 650] width 412 height 25
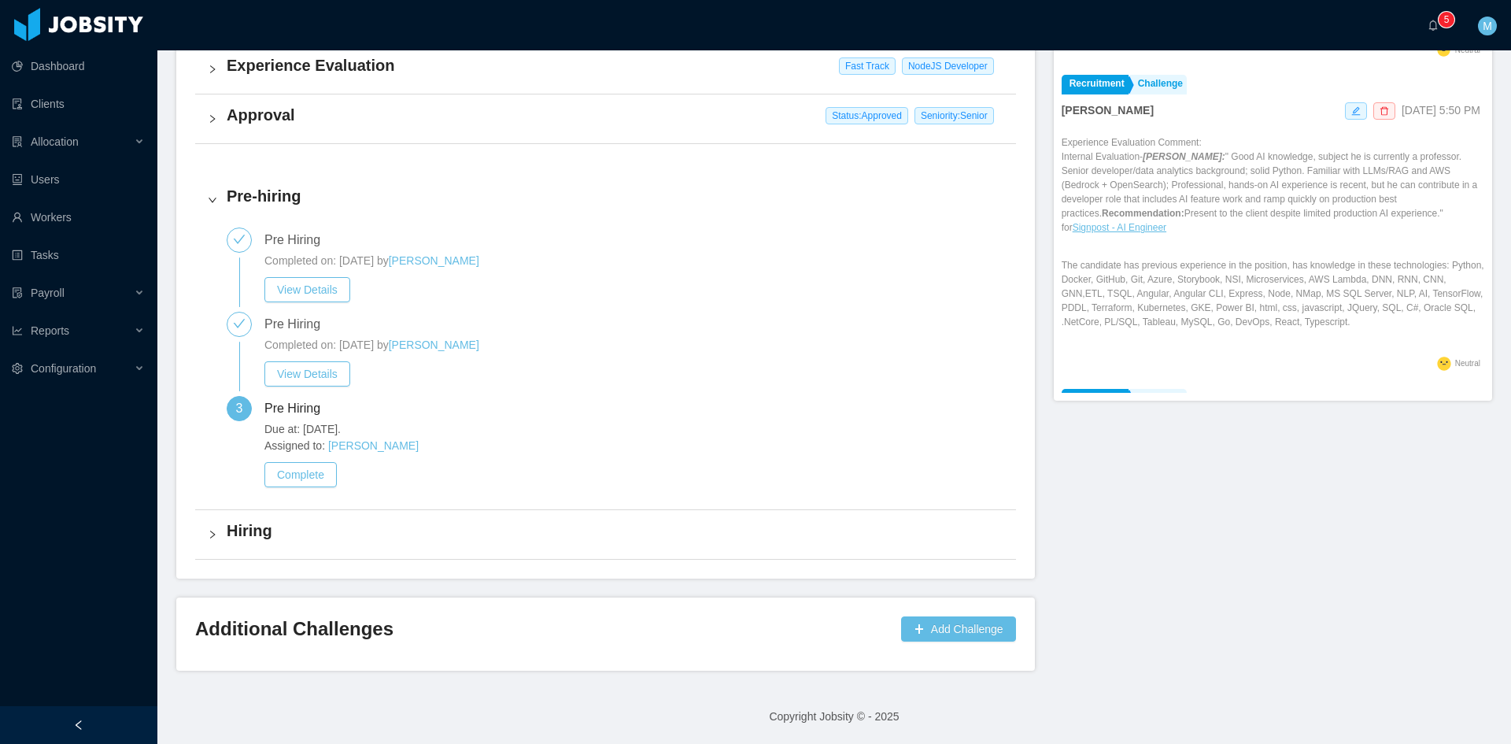
scroll to position [663, 0]
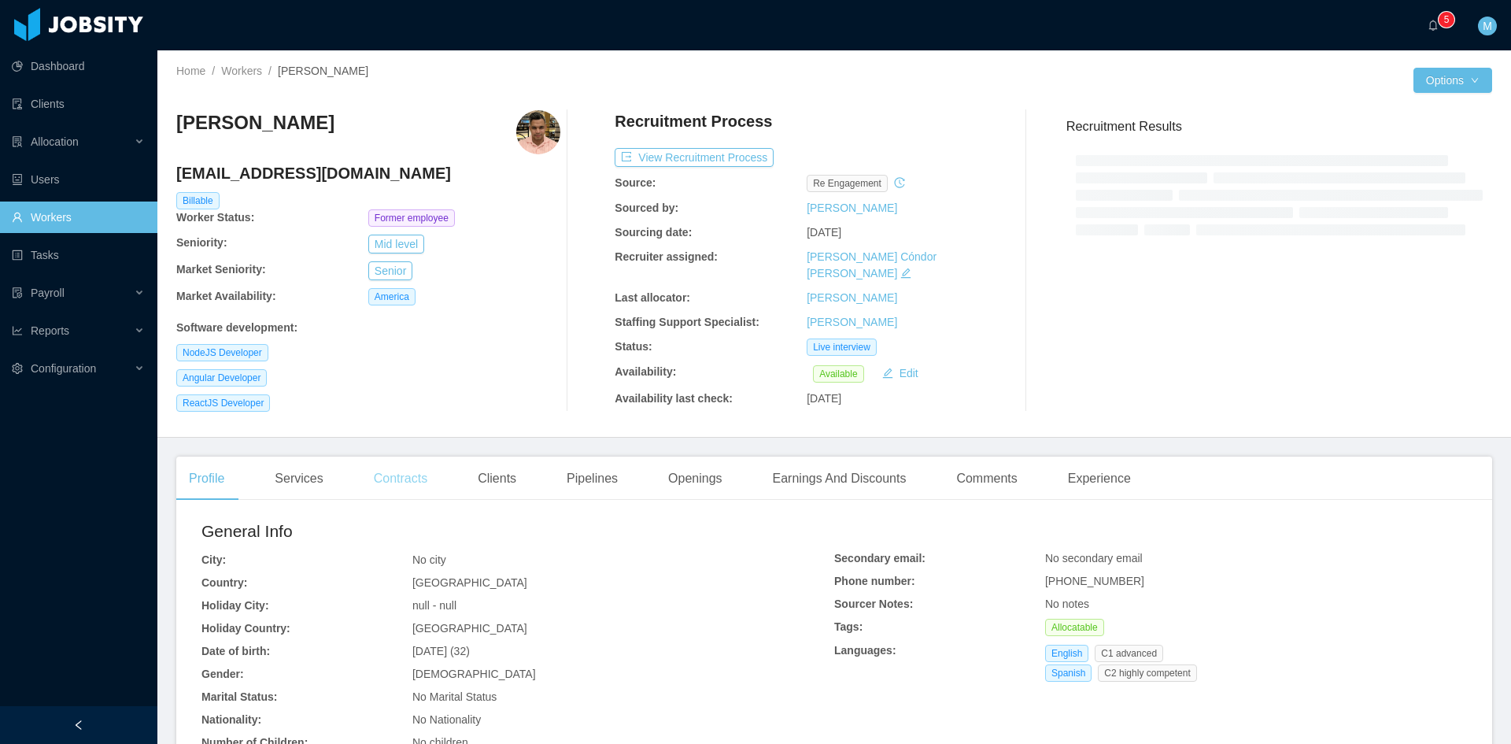
click at [383, 485] on div "Contracts" at bounding box center [400, 478] width 79 height 44
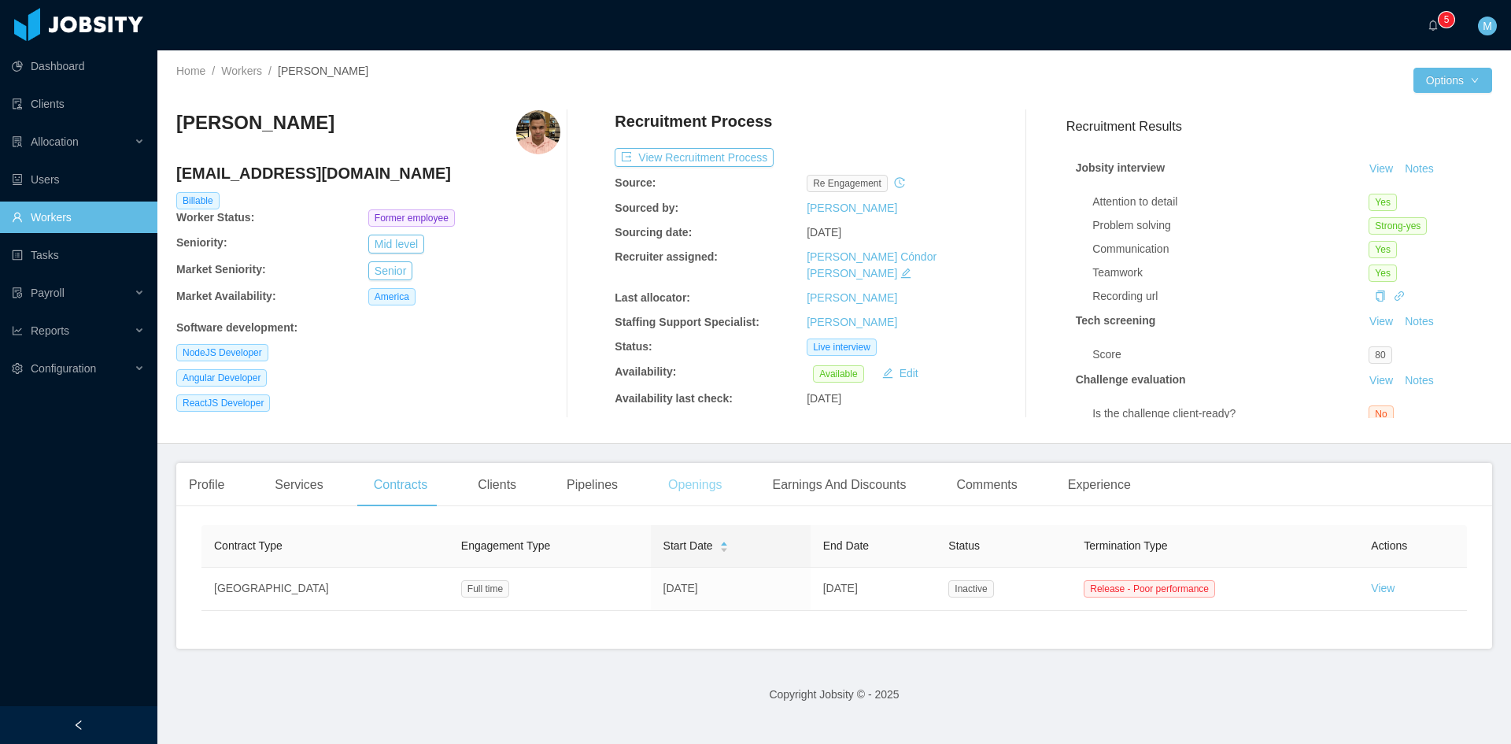
click at [671, 487] on div "Openings" at bounding box center [695, 485] width 79 height 44
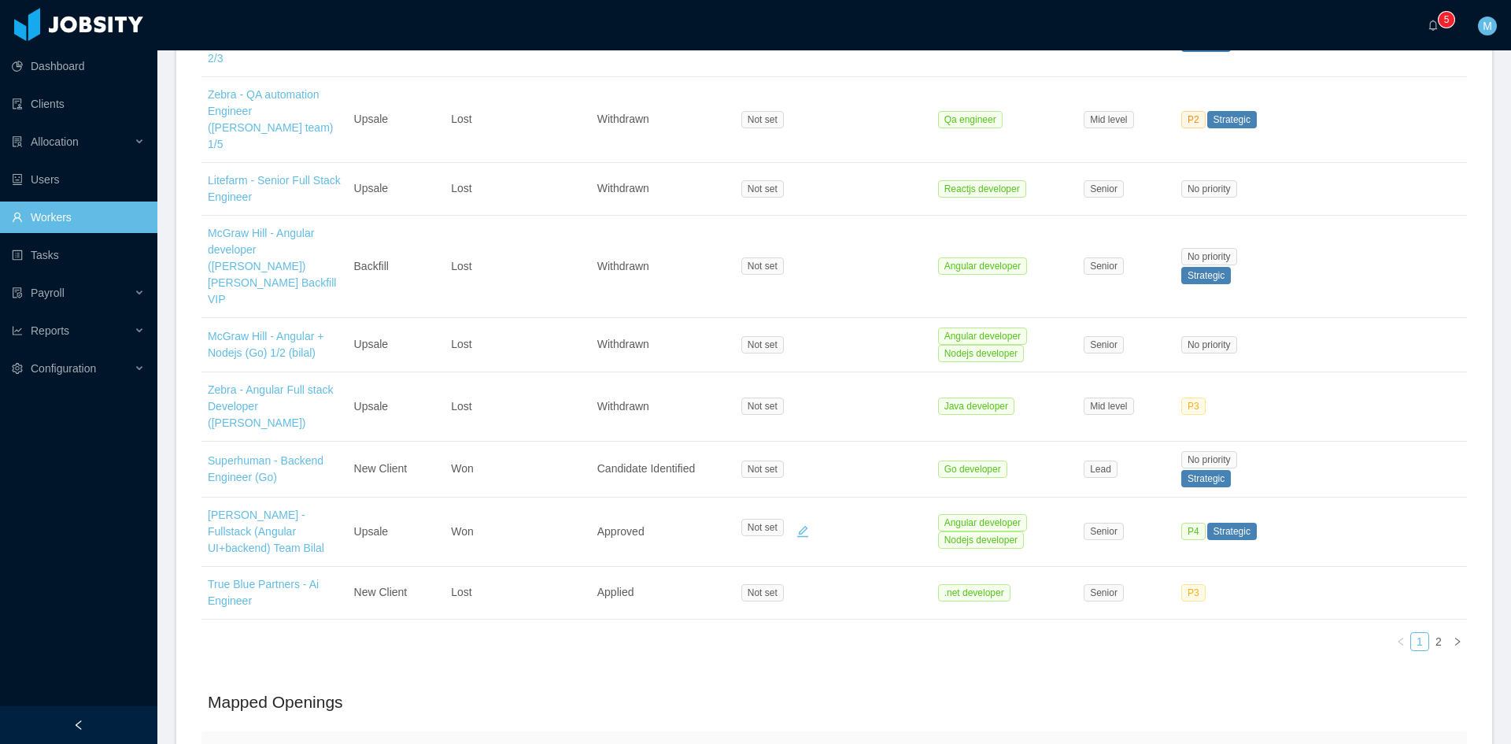
scroll to position [789, 0]
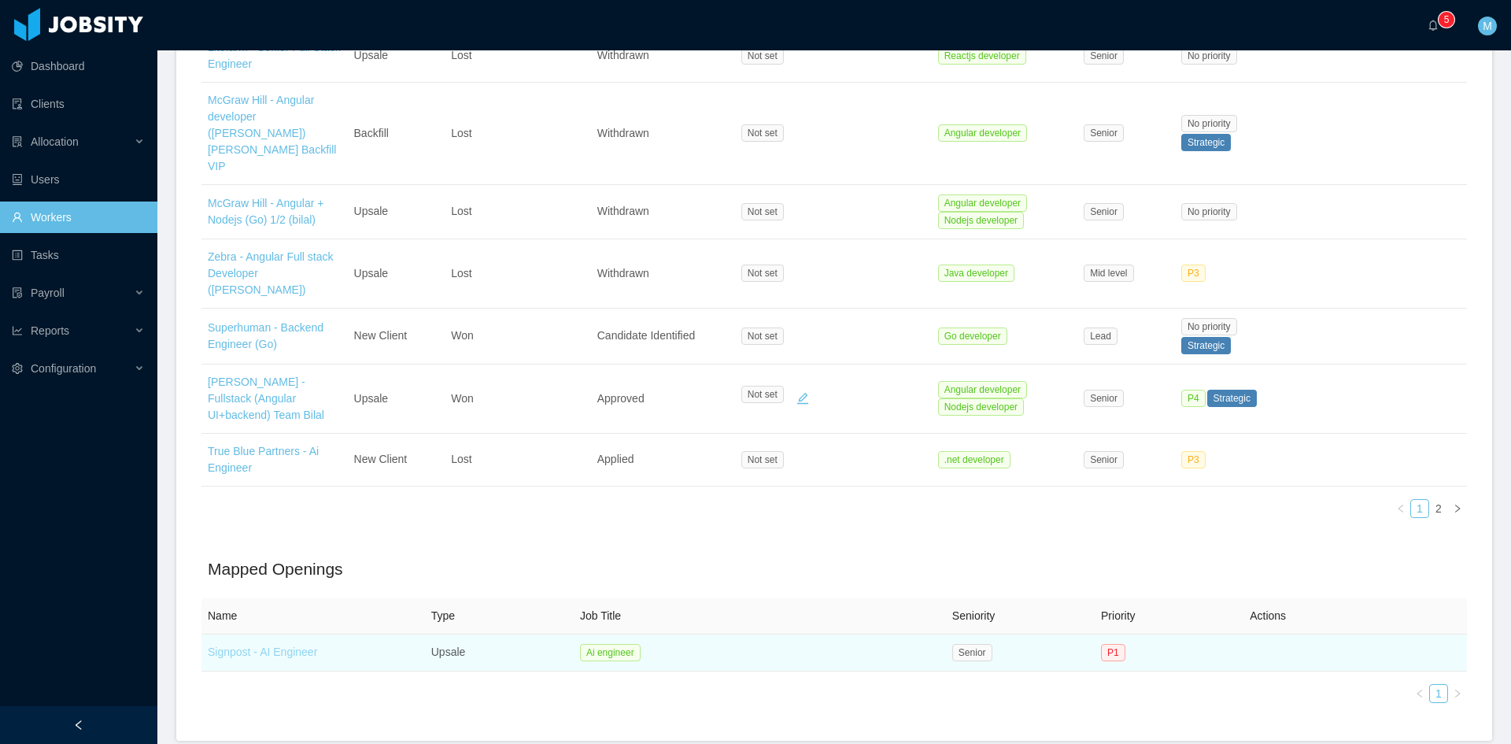
click at [283, 645] on link "Signpost - AI Engineer" at bounding box center [262, 651] width 109 height 13
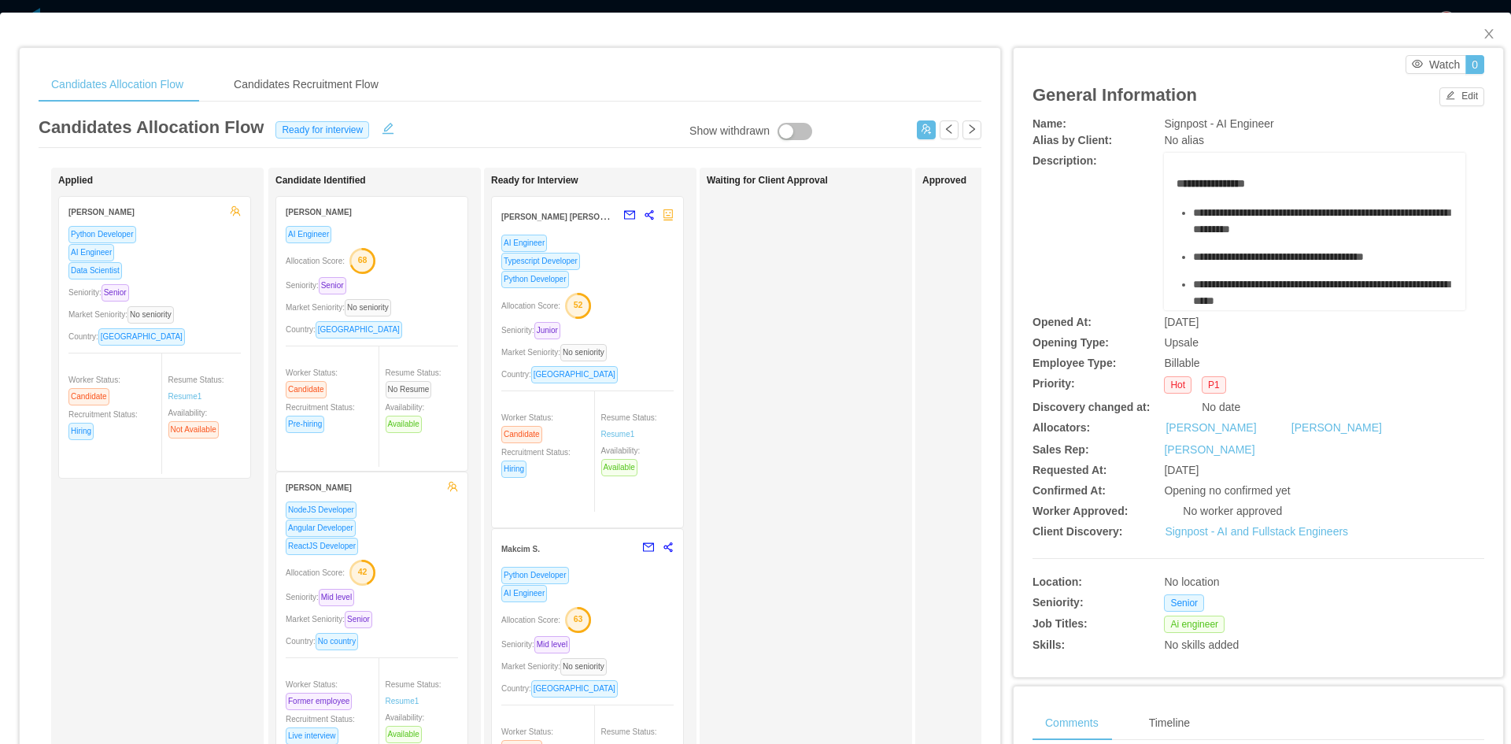
scroll to position [131, 0]
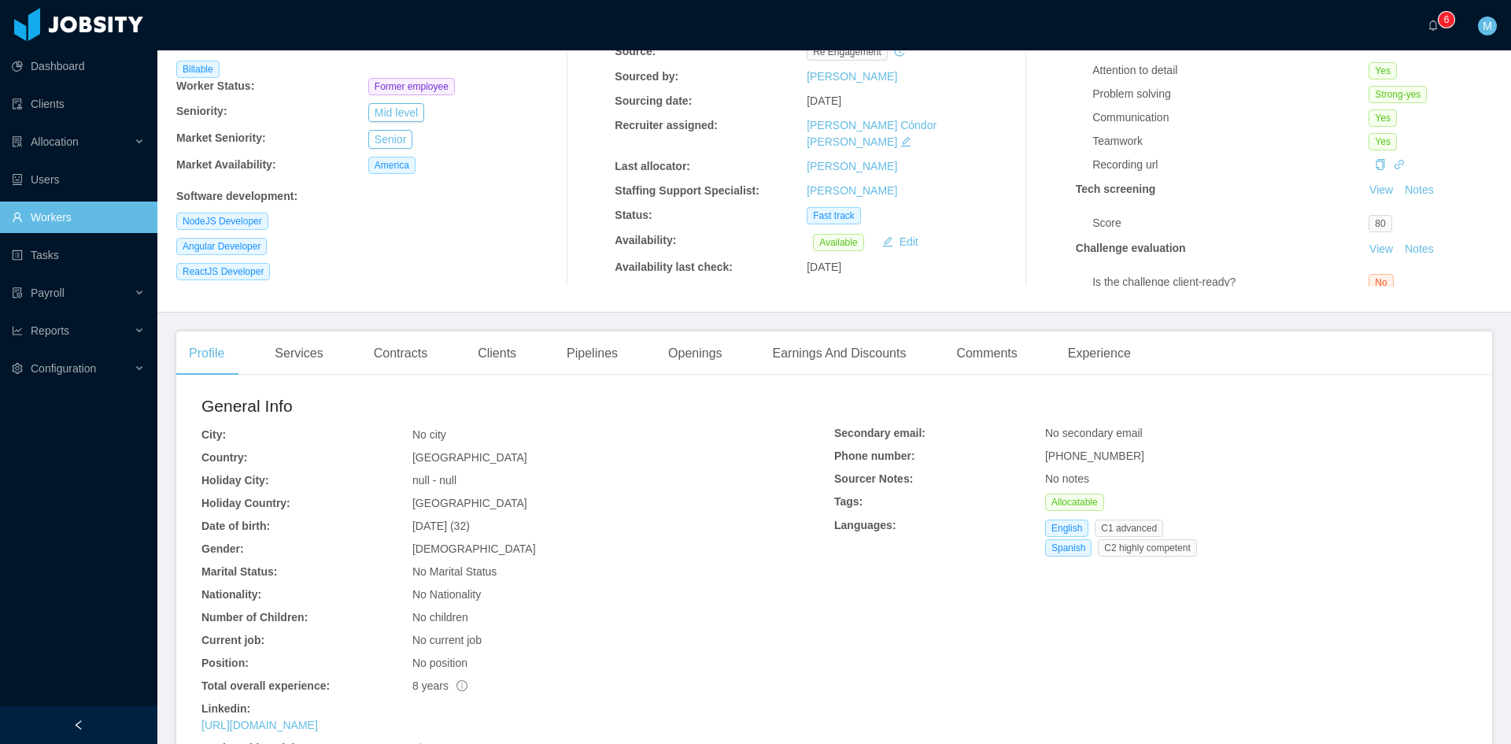
scroll to position [262, 0]
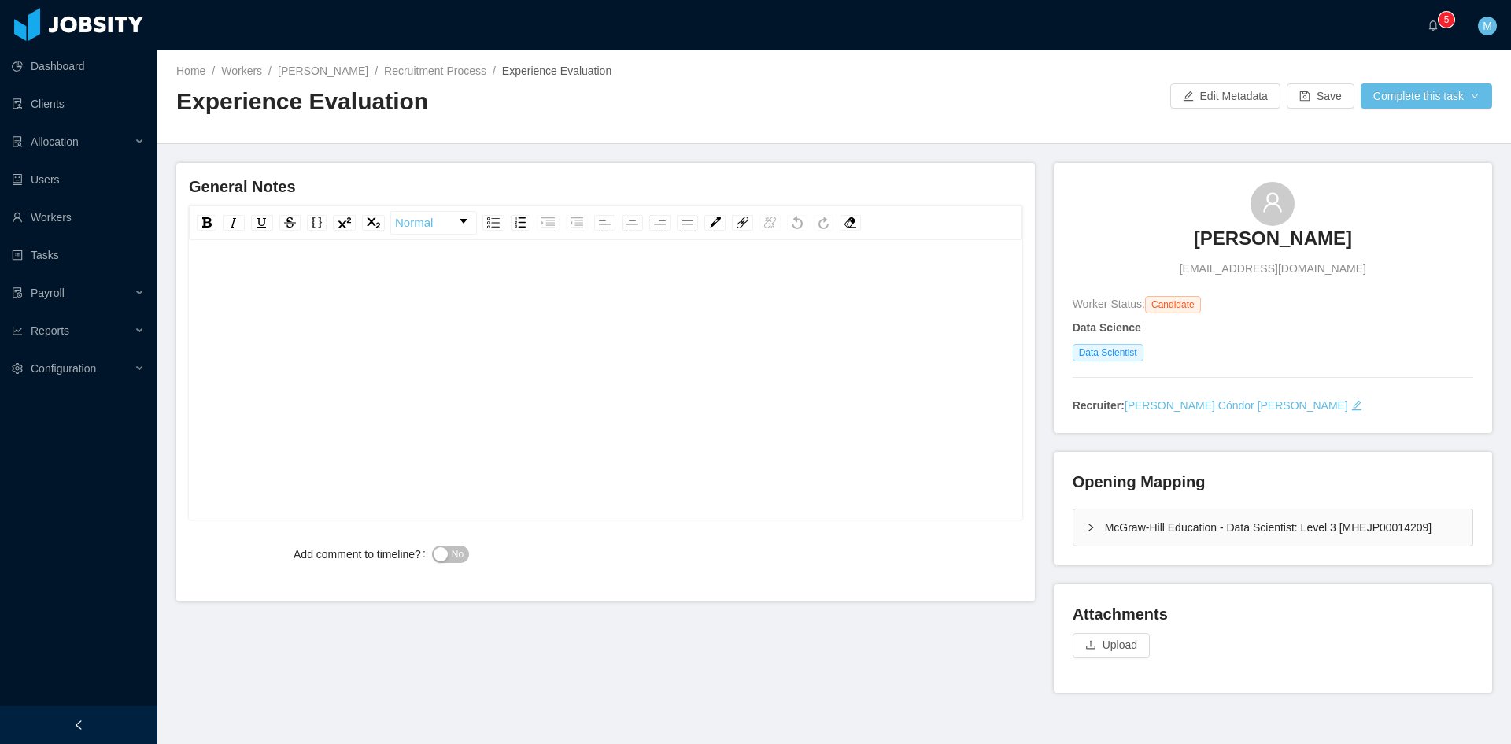
click at [766, 316] on div "rdw-editor" at bounding box center [605, 404] width 809 height 275
click at [704, 293] on div "rdw-editor" at bounding box center [605, 282] width 809 height 31
click at [739, 397] on div "**********" at bounding box center [605, 404] width 809 height 275
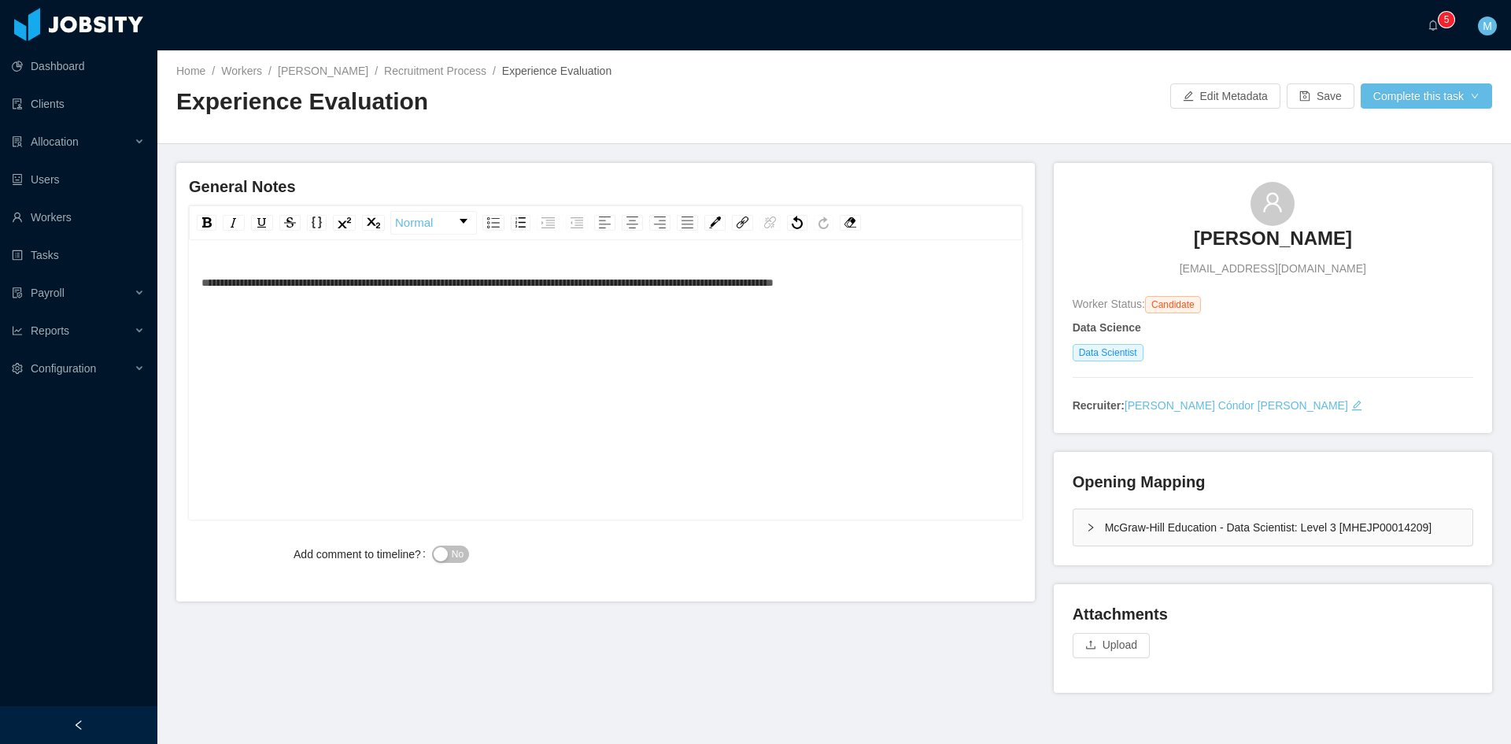
click at [937, 287] on div "**********" at bounding box center [605, 282] width 809 height 31
click at [467, 334] on div "**********" at bounding box center [605, 404] width 809 height 275
click at [452, 556] on span "No" at bounding box center [458, 554] width 12 height 16
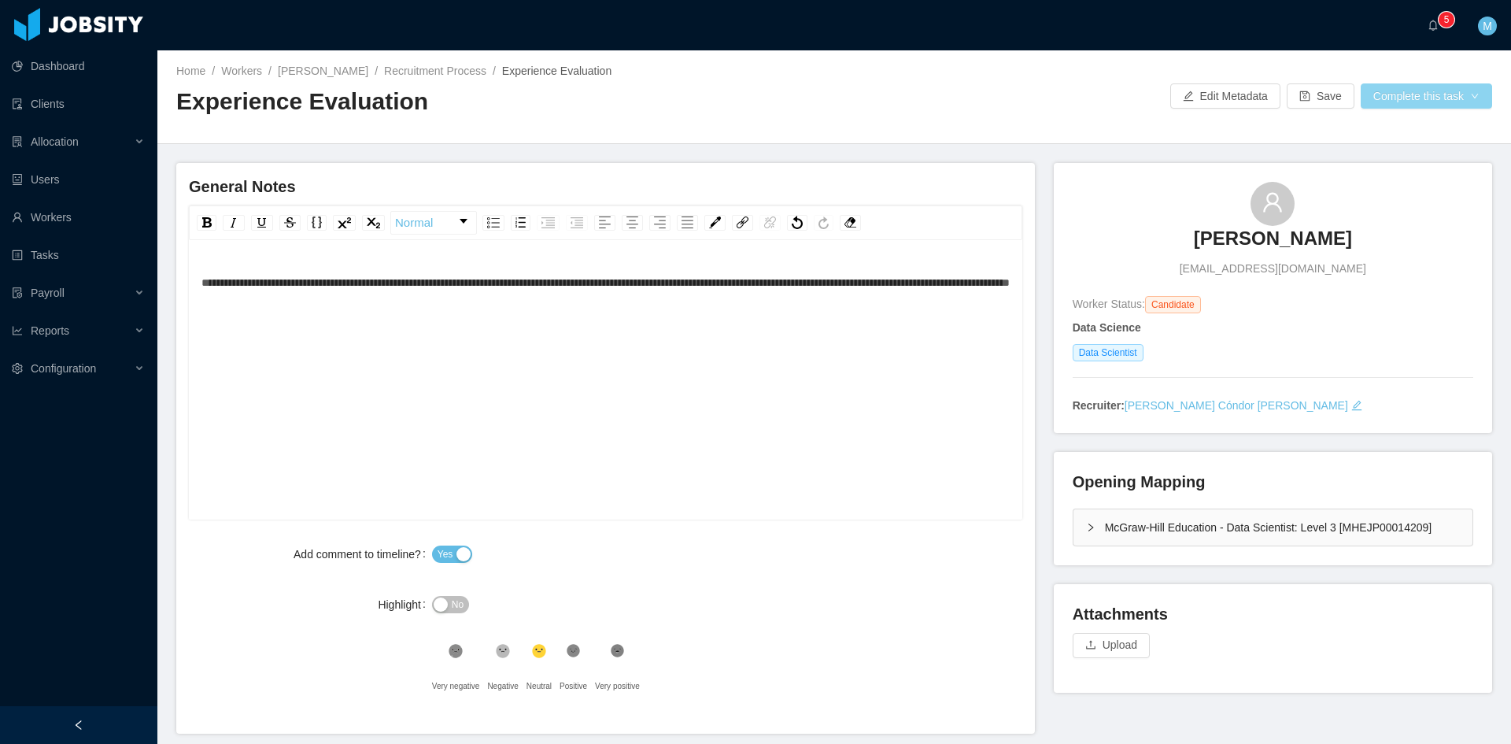
click at [1409, 89] on button "Complete this task" at bounding box center [1426, 95] width 131 height 25
click at [1409, 131] on button "Save Evaluation" at bounding box center [1416, 131] width 122 height 25
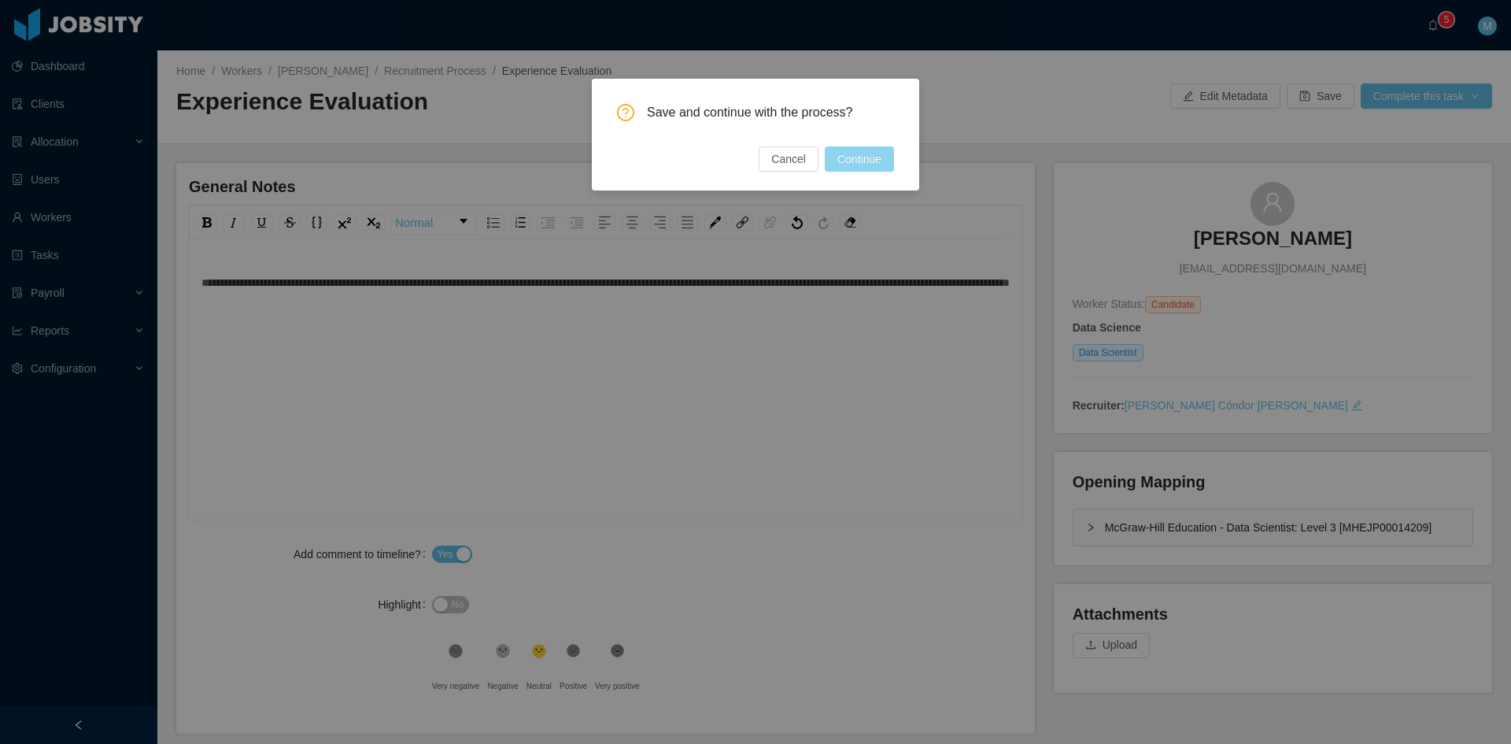
click at [877, 159] on button "Continue" at bounding box center [859, 158] width 69 height 25
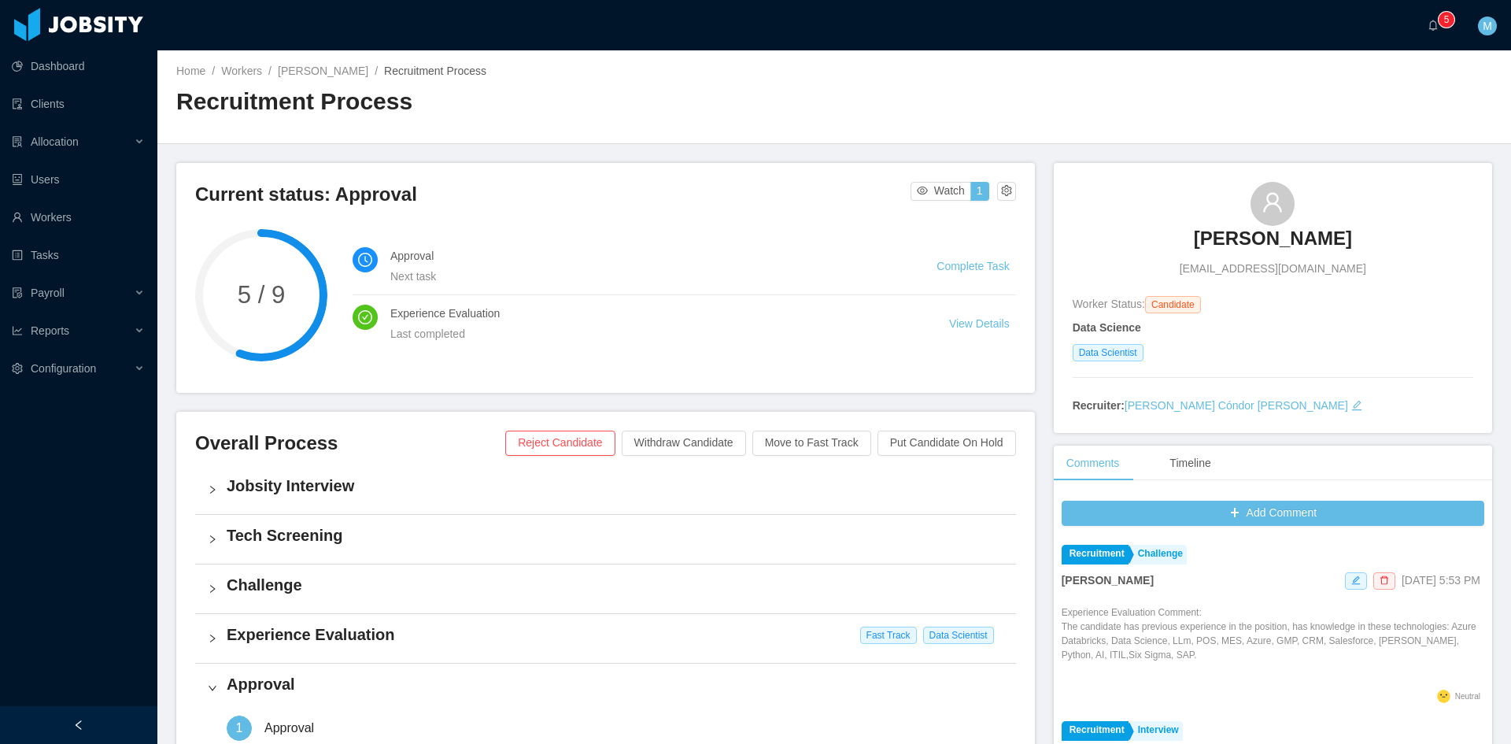
scroll to position [401, 0]
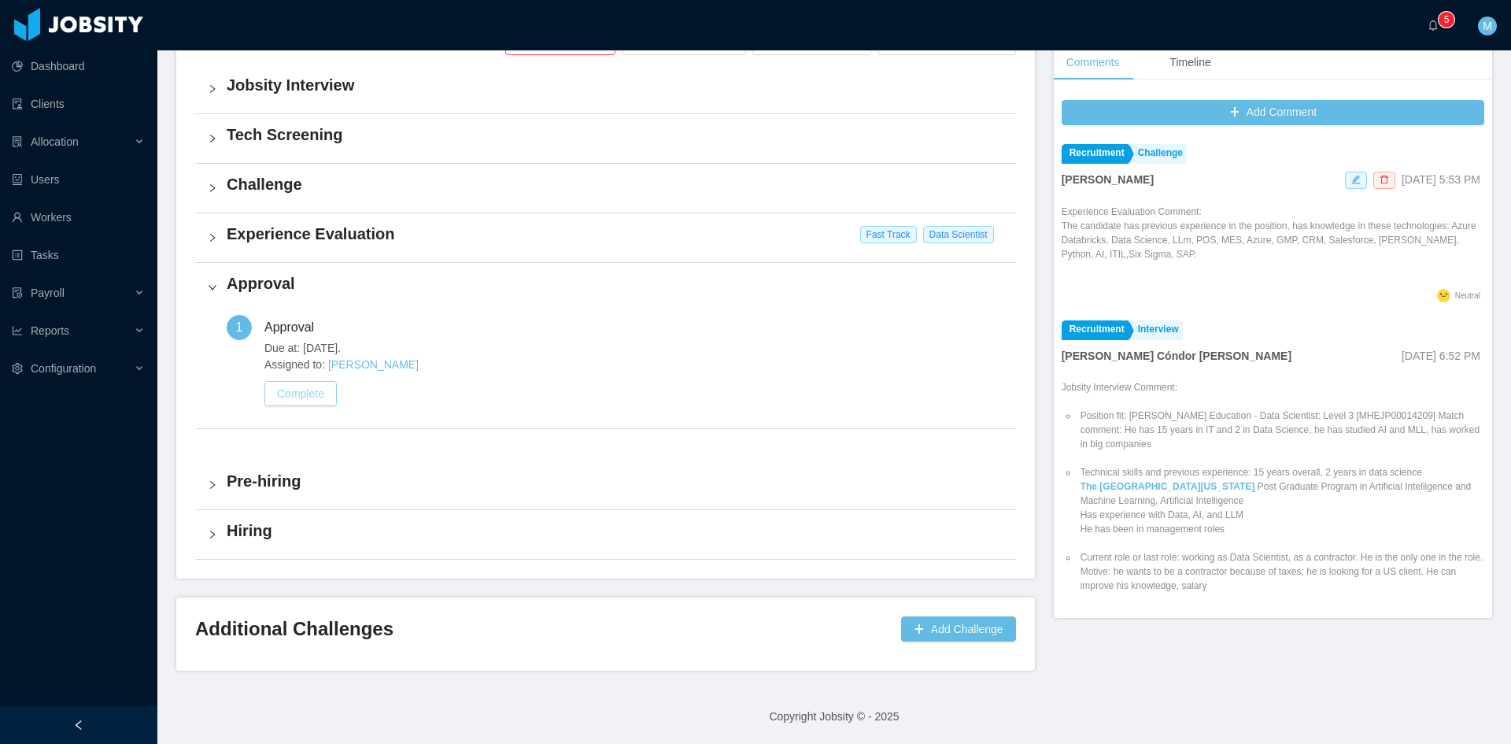
click at [319, 403] on button "Complete" at bounding box center [300, 393] width 72 height 25
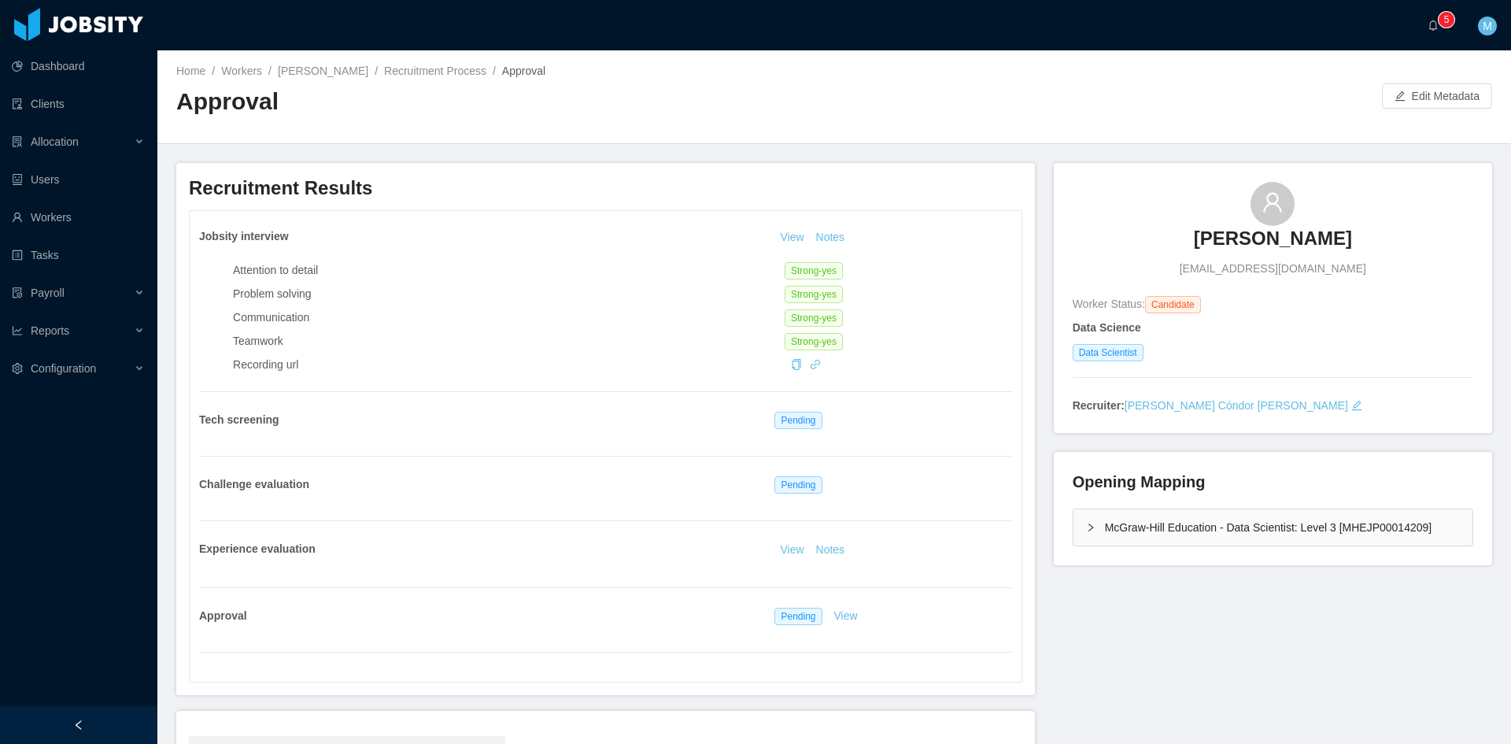
scroll to position [234, 0]
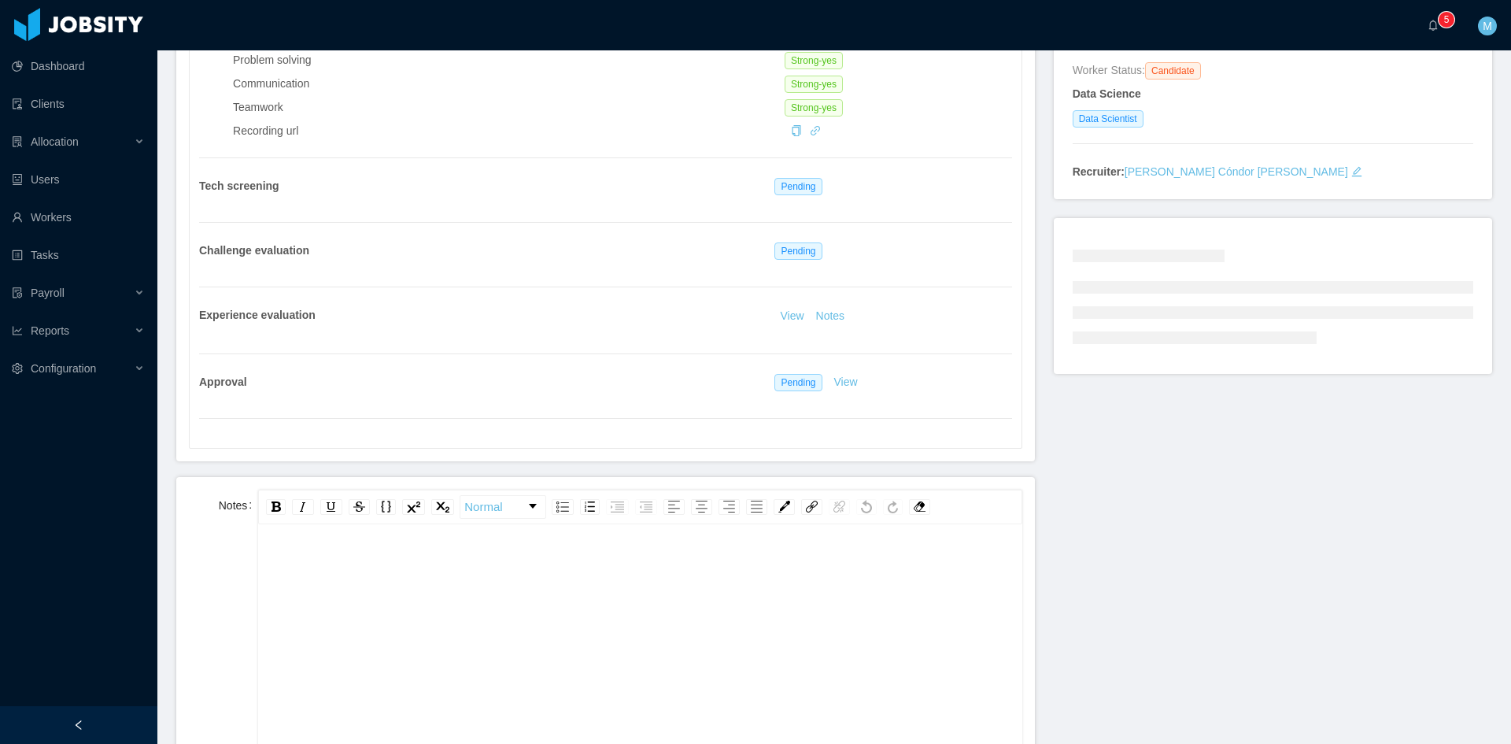
click at [409, 543] on div "rdw-wrapper" at bounding box center [639, 665] width 763 height 275
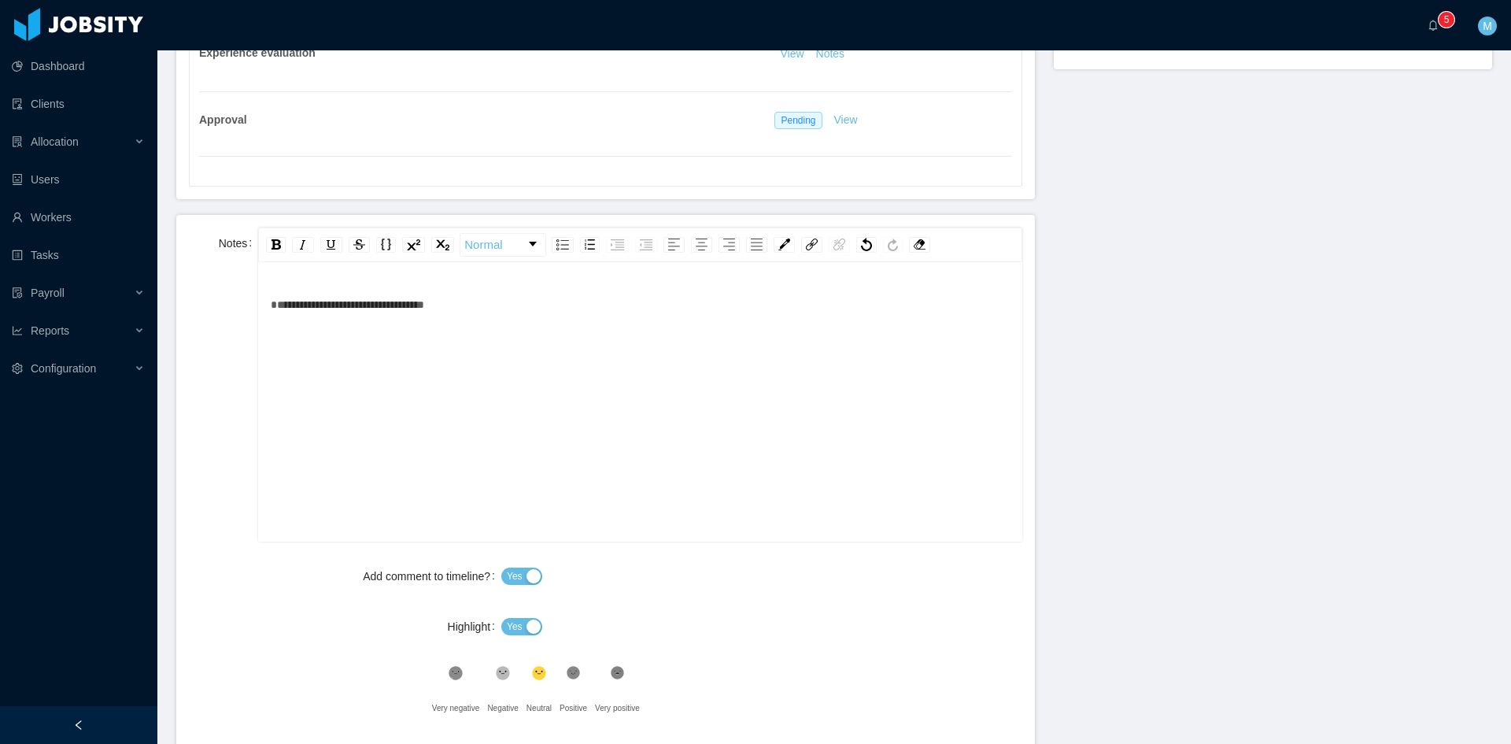
scroll to position [719, 0]
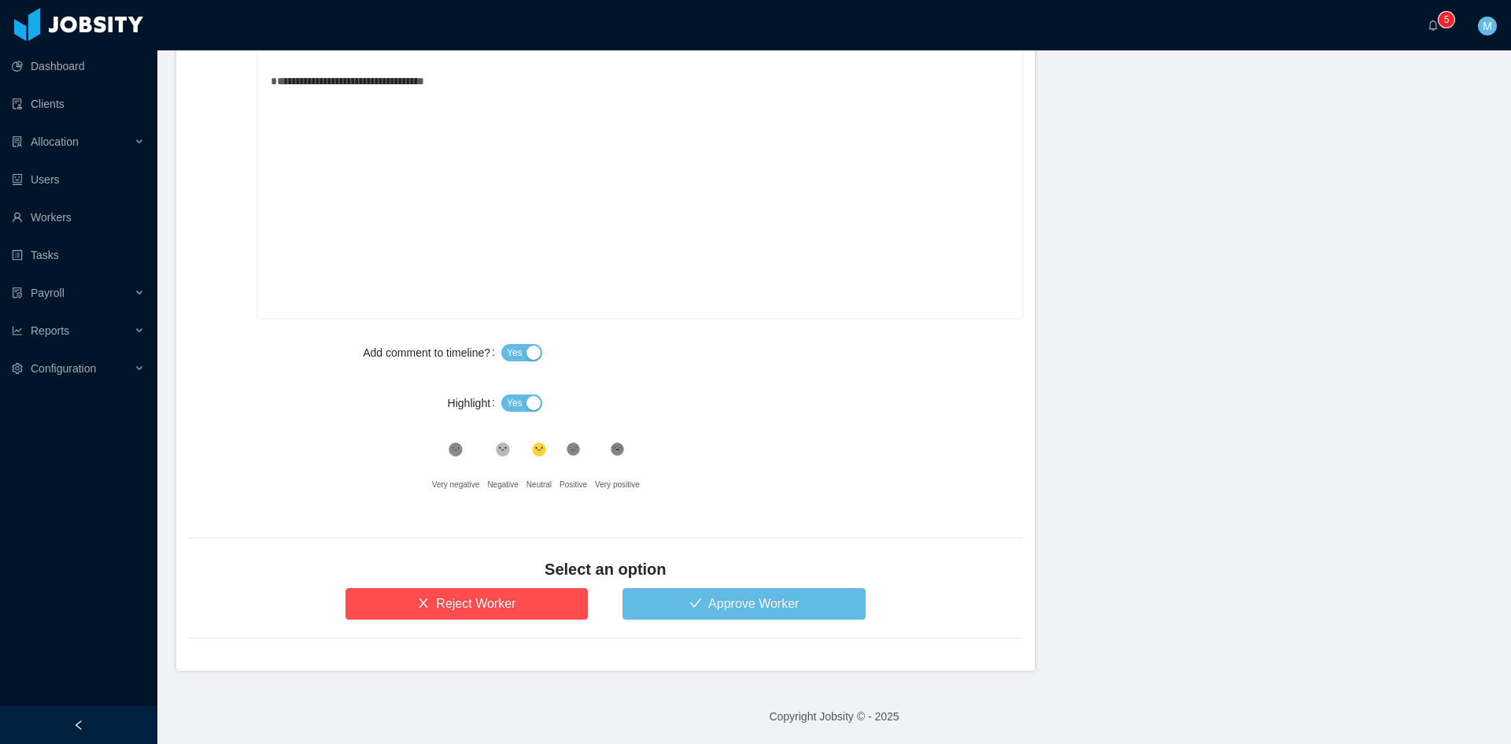
click at [494, 399] on label "Highlight" at bounding box center [475, 403] width 54 height 13
click at [512, 402] on span "Yes" at bounding box center [515, 403] width 16 height 16
click at [663, 600] on button "Approve Worker" at bounding box center [744, 603] width 243 height 31
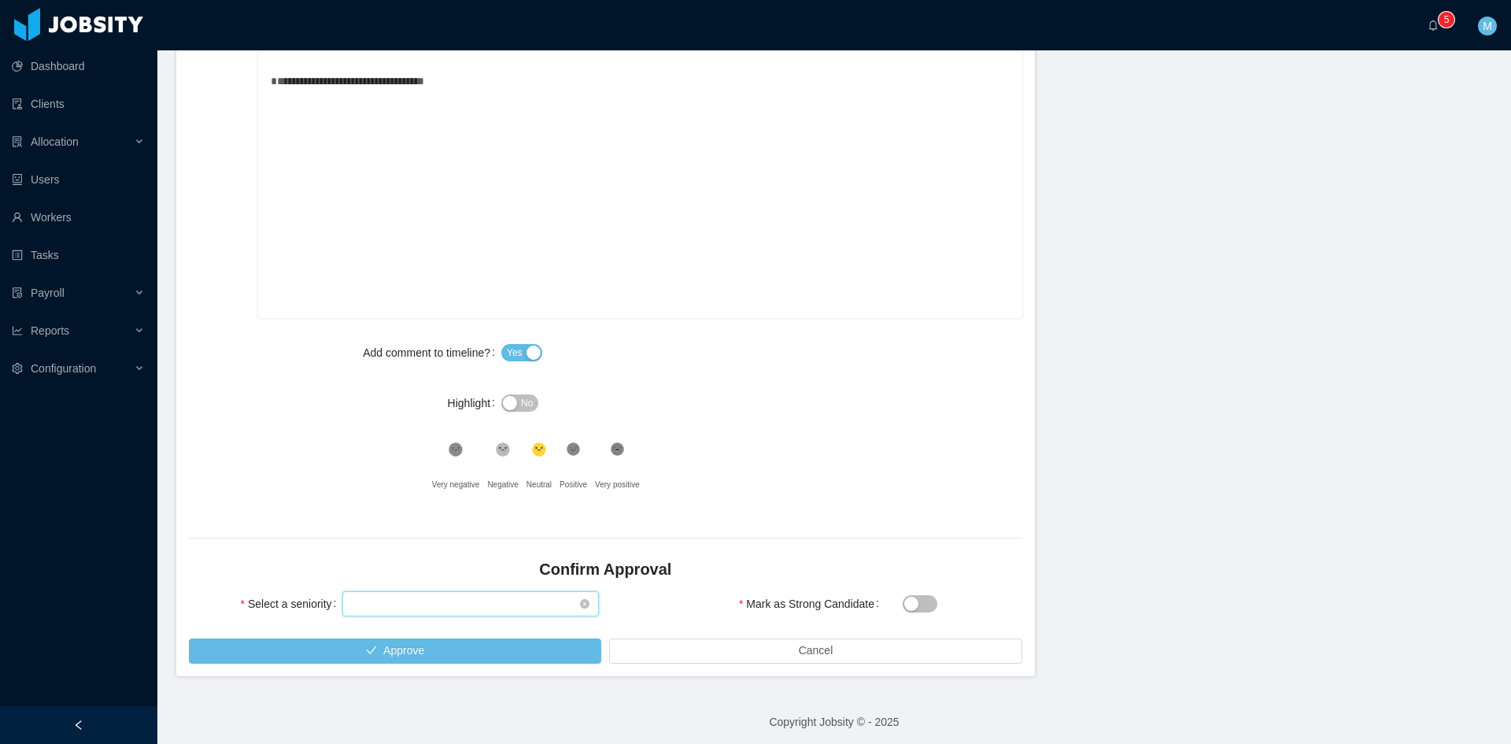
drag, startPoint x: 484, startPoint y: 603, endPoint x: 468, endPoint y: 588, distance: 21.7
click at [482, 603] on div "Select seniority" at bounding box center [465, 604] width 227 height 24
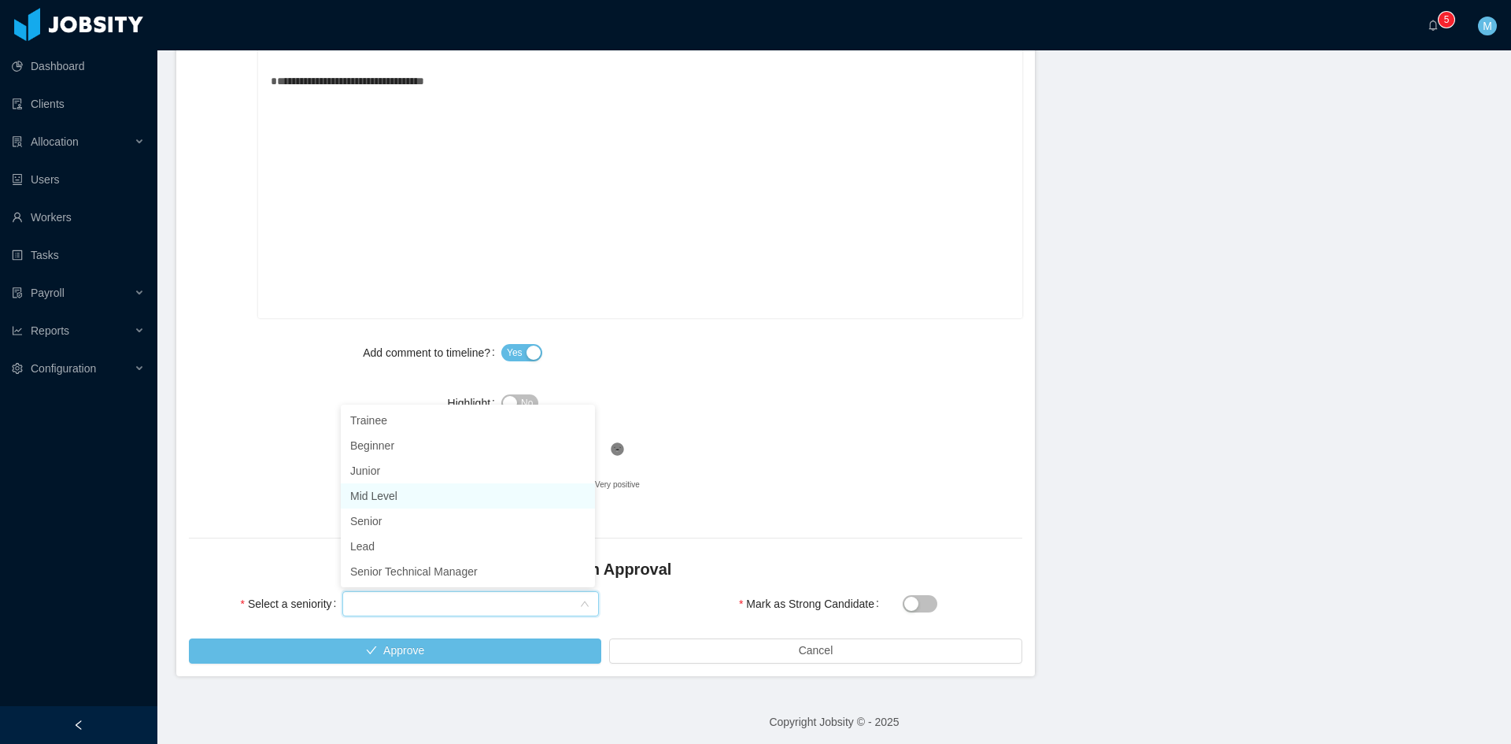
click at [405, 493] on li "Mid Level" at bounding box center [468, 495] width 254 height 25
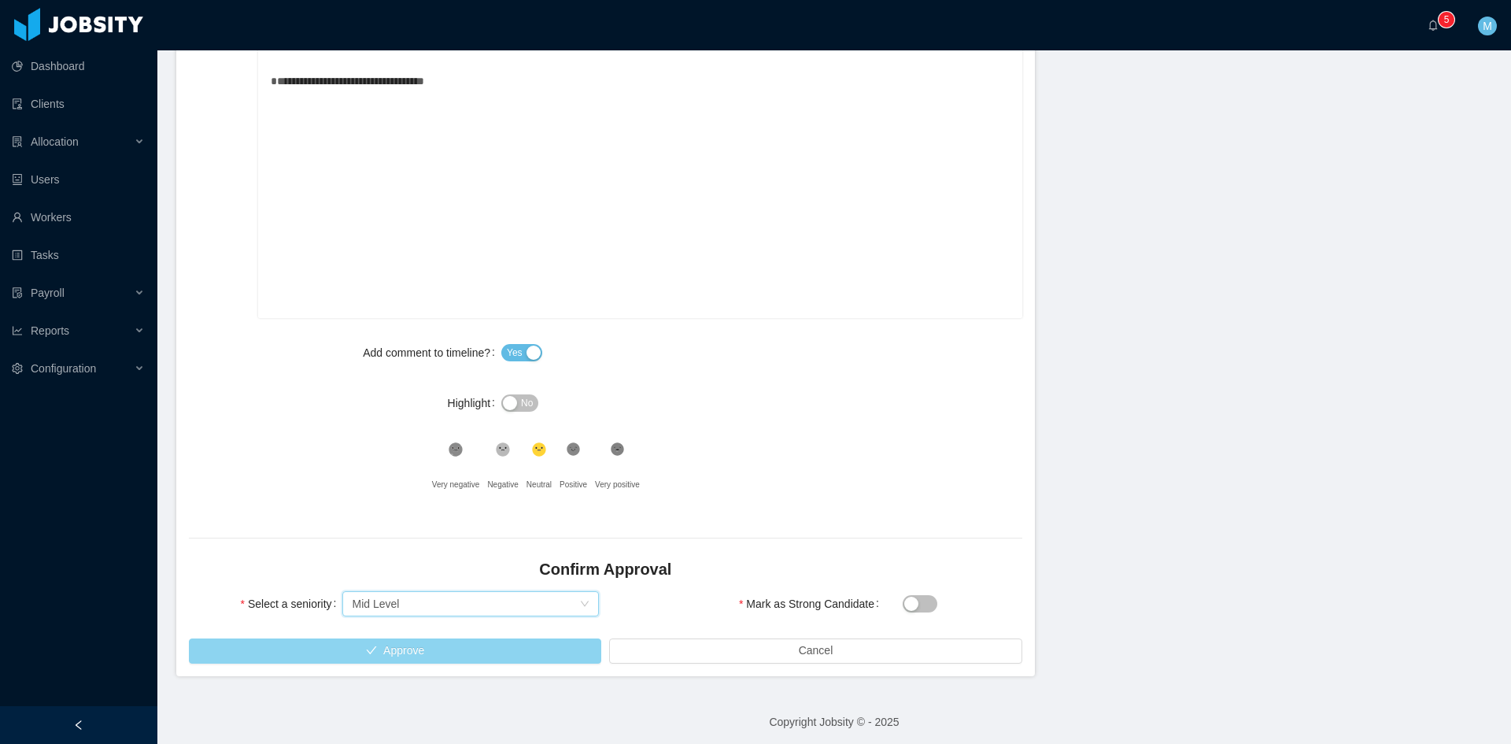
click at [468, 660] on button "Approve" at bounding box center [395, 650] width 412 height 25
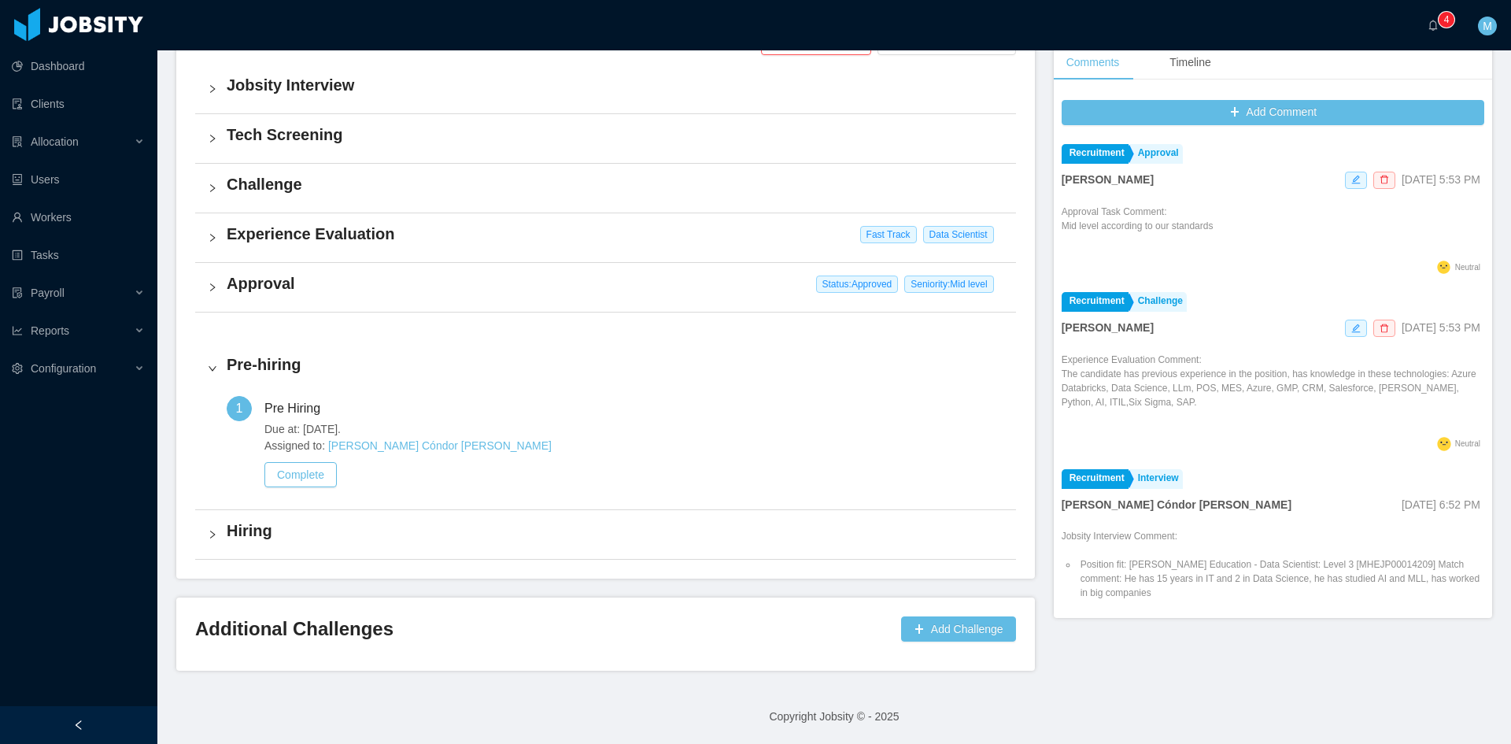
scroll to position [395, 0]
